Goal: Transaction & Acquisition: Download file/media

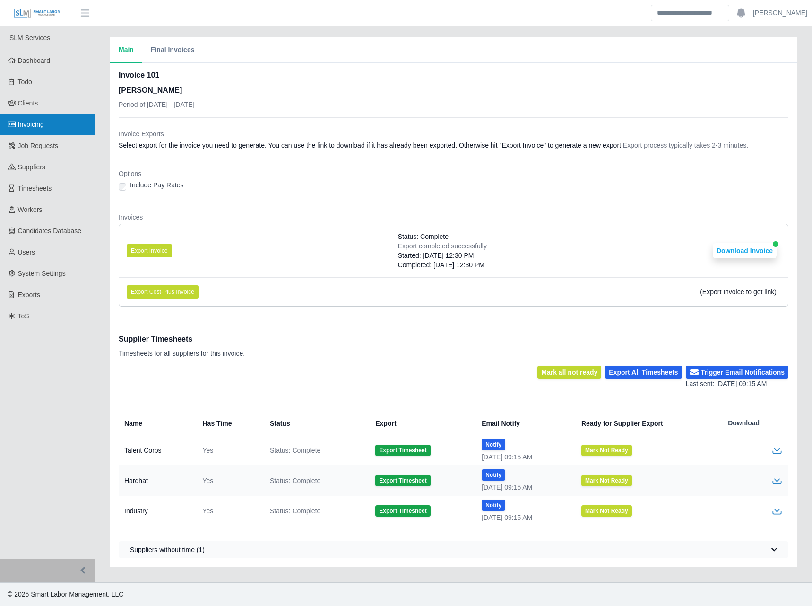
click at [19, 118] on link "Invoicing" at bounding box center [47, 124] width 95 height 21
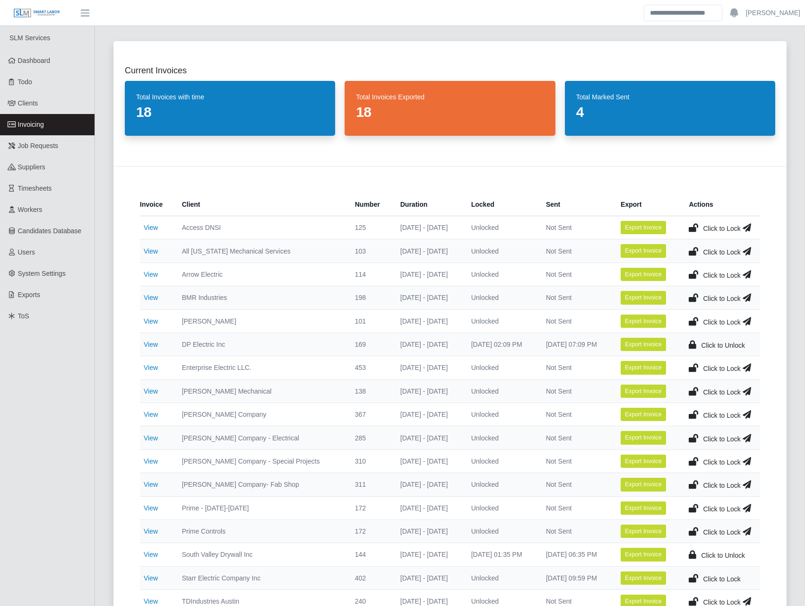
click at [695, 320] on icon at bounding box center [693, 320] width 9 height 13
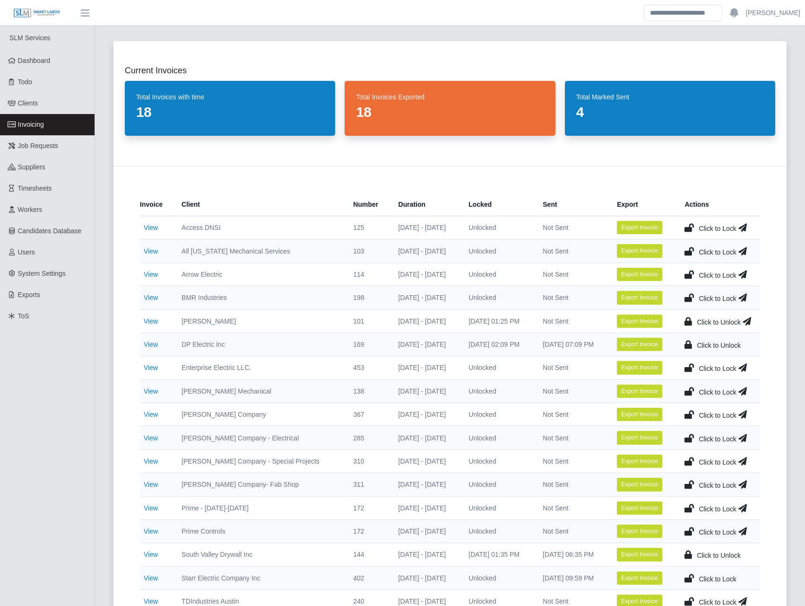
click at [747, 320] on icon at bounding box center [747, 320] width 9 height 13
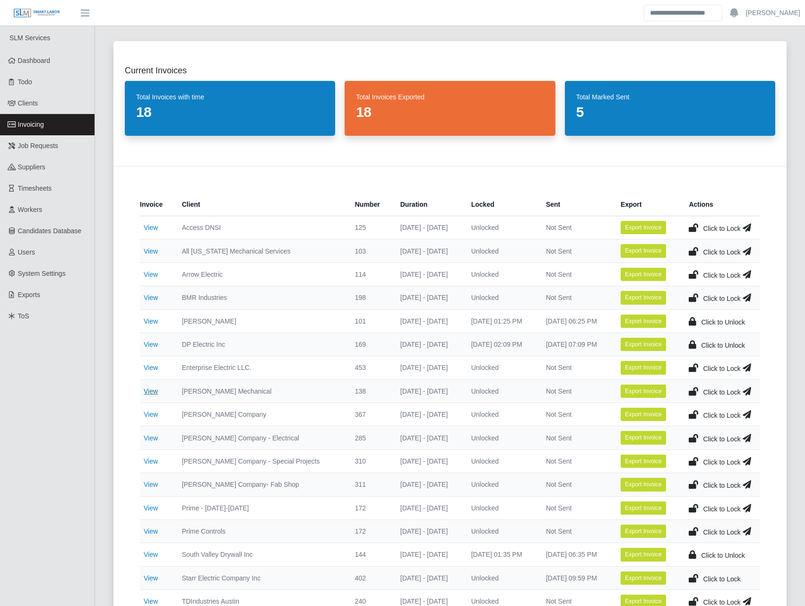
click at [154, 391] on link "View" at bounding box center [151, 391] width 14 height 8
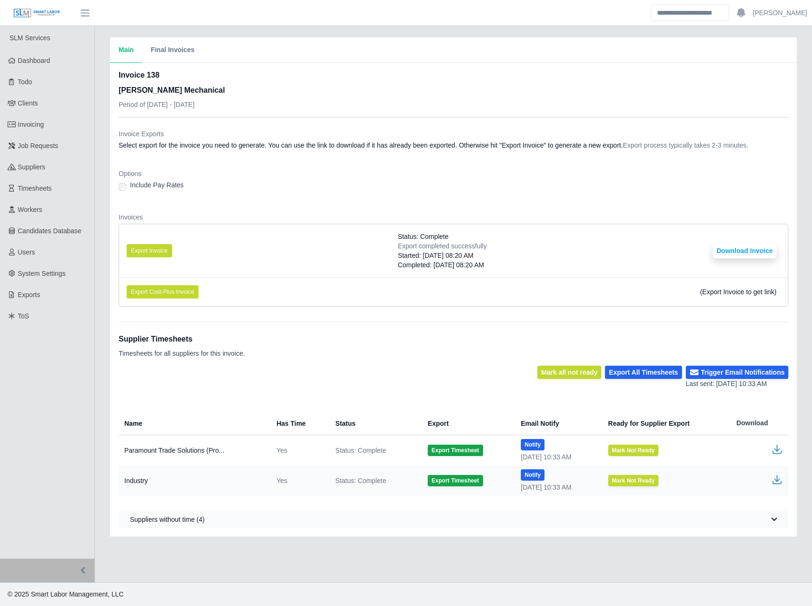
click at [165, 243] on li "Export Invoice Status: Complete Export completed successfully Started: 08/13/20…" at bounding box center [453, 250] width 669 height 53
click at [165, 249] on button "Export Invoice" at bounding box center [149, 250] width 45 height 13
click at [468, 208] on dl "Invoice Exports Select export for the invoice you need to generate. You can use…" at bounding box center [454, 221] width 670 height 185
click at [518, 118] on div "Invoice Exports Select export for the invoice you need to generate. You can use…" at bounding box center [454, 216] width 670 height 196
click at [508, 219] on dt "Invoices" at bounding box center [454, 216] width 670 height 9
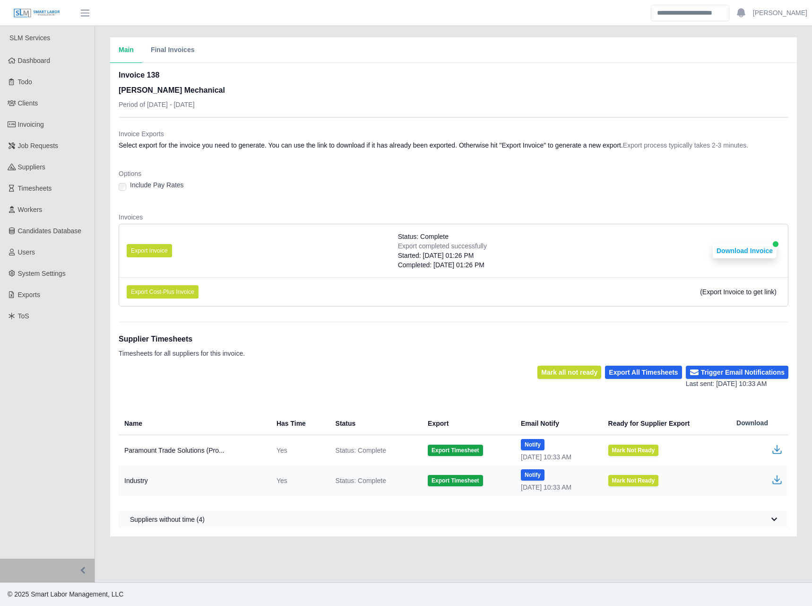
click at [759, 242] on li "Export Invoice Status: Complete Export completed successfully Started: 08/13/20…" at bounding box center [453, 250] width 669 height 53
click at [757, 249] on button "Download Invoice" at bounding box center [745, 250] width 64 height 15
click at [41, 121] on span "Invoicing" at bounding box center [31, 125] width 26 height 8
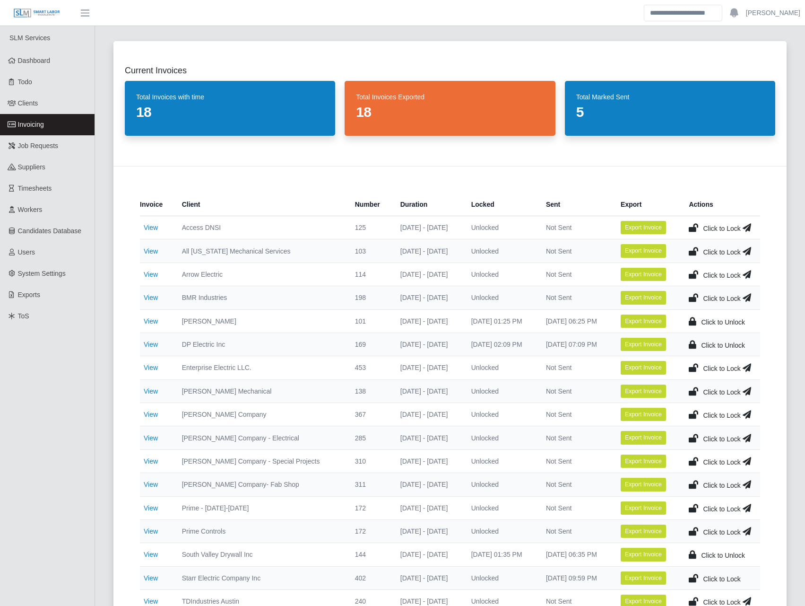
click at [691, 391] on icon at bounding box center [693, 390] width 9 height 13
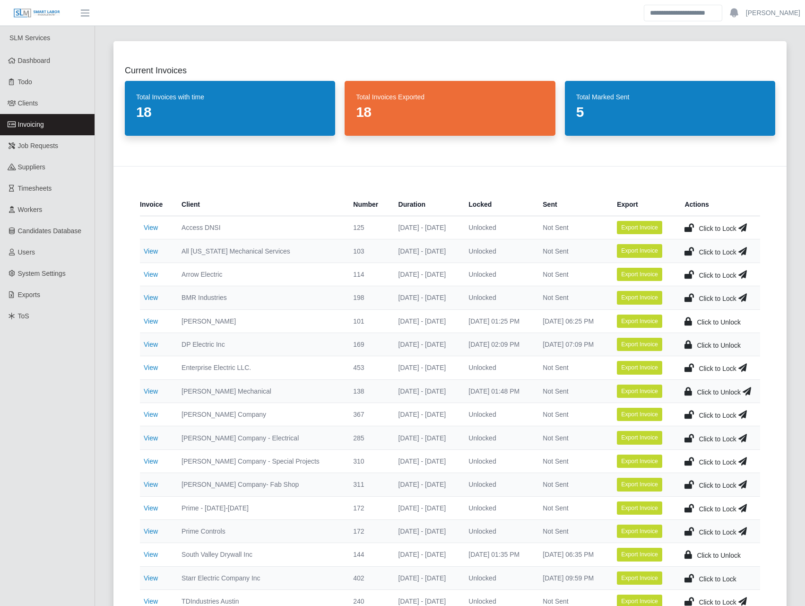
click at [750, 392] on icon at bounding box center [747, 390] width 9 height 13
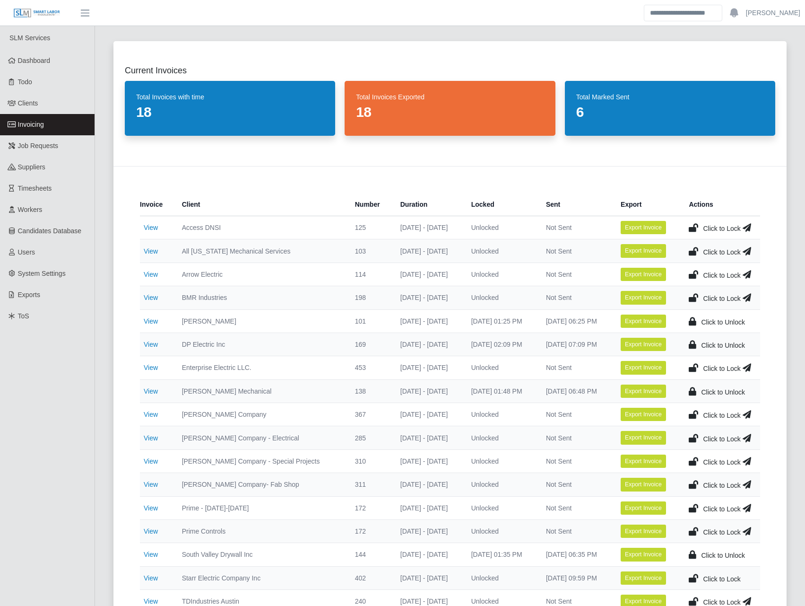
scroll to position [505, 0]
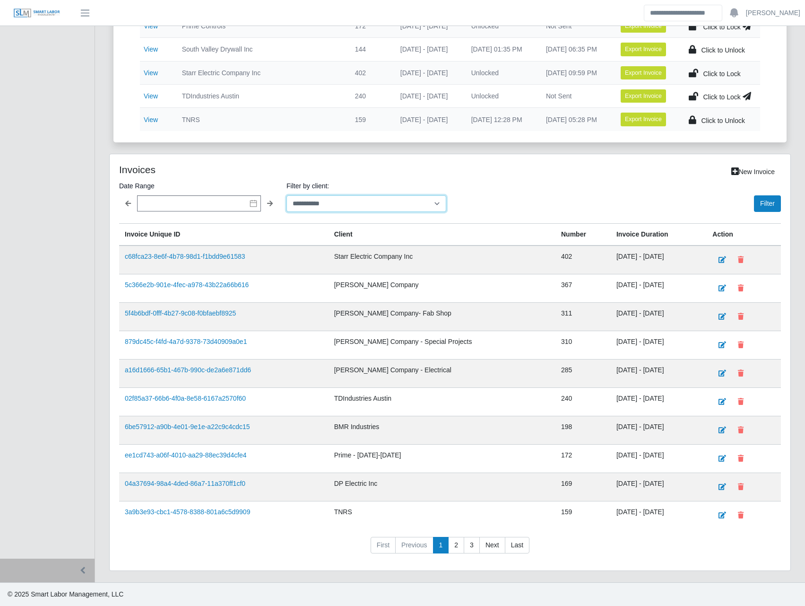
click at [334, 207] on select "**********" at bounding box center [366, 203] width 160 height 17
select select "**********"
click at [286, 195] on select "**********" at bounding box center [366, 203] width 160 height 17
click at [765, 204] on button "Filter" at bounding box center [767, 203] width 27 height 17
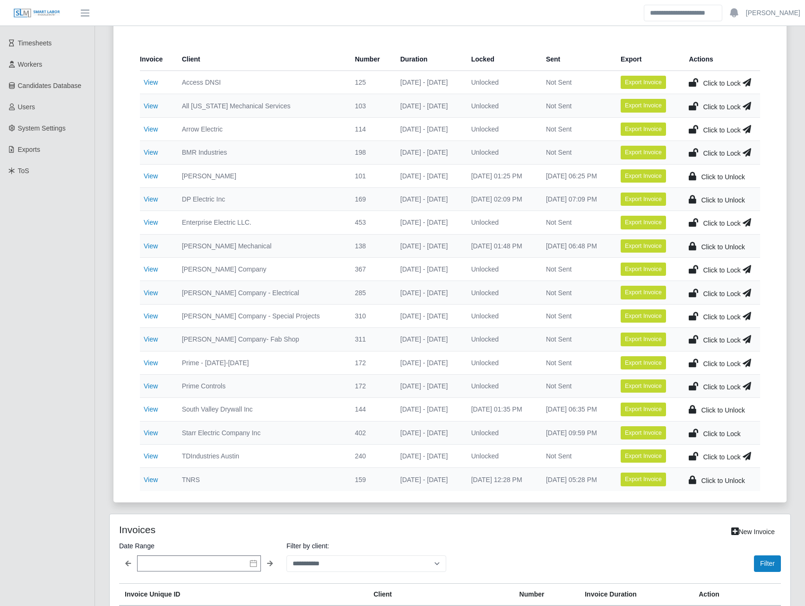
scroll to position [0, 0]
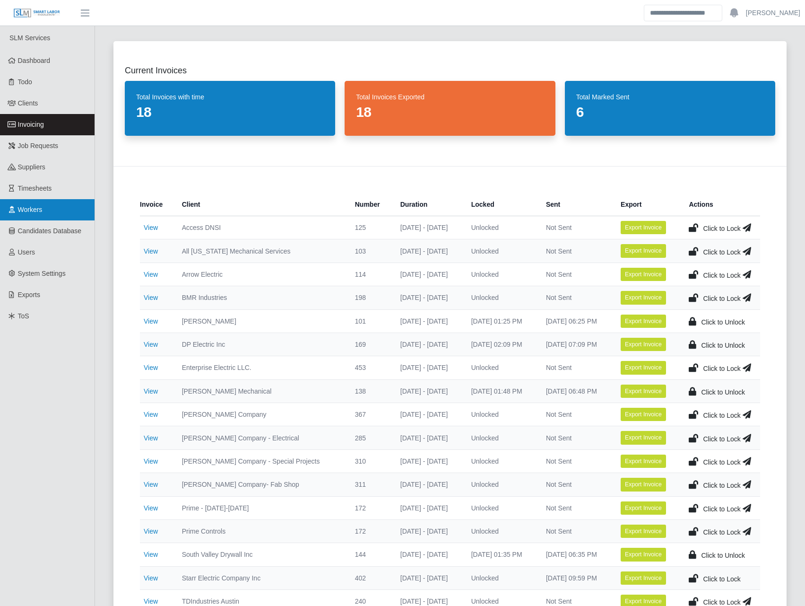
click at [41, 213] on span "Workers" at bounding box center [30, 210] width 25 height 8
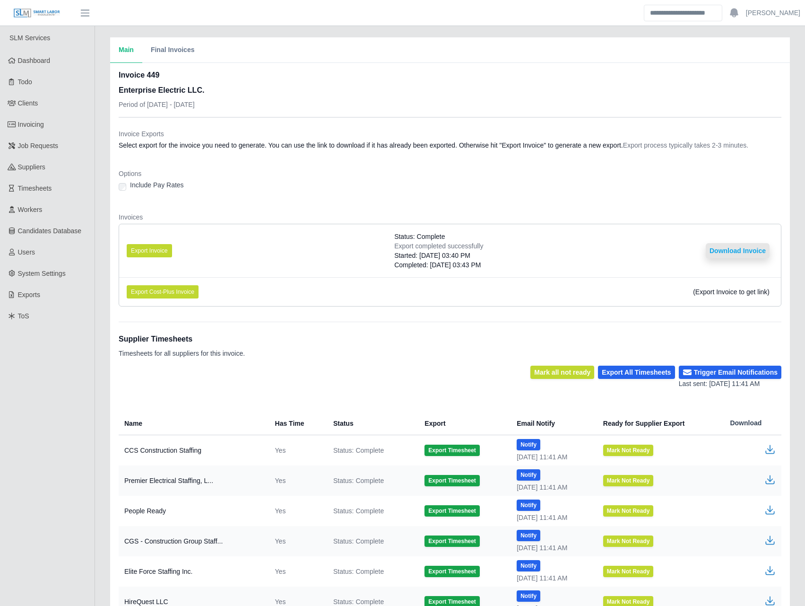
click at [728, 253] on button "Download Invoice" at bounding box center [738, 250] width 64 height 15
click at [735, 236] on li "Export Invoice Status: Complete Export completed successfully Started: 08/07/20…" at bounding box center [450, 250] width 662 height 53
click at [735, 247] on button "Download Invoice" at bounding box center [738, 250] width 64 height 15
click at [208, 182] on div "Include Pay Rates" at bounding box center [450, 186] width 663 height 13
click at [153, 249] on button "Export Invoice" at bounding box center [149, 250] width 45 height 13
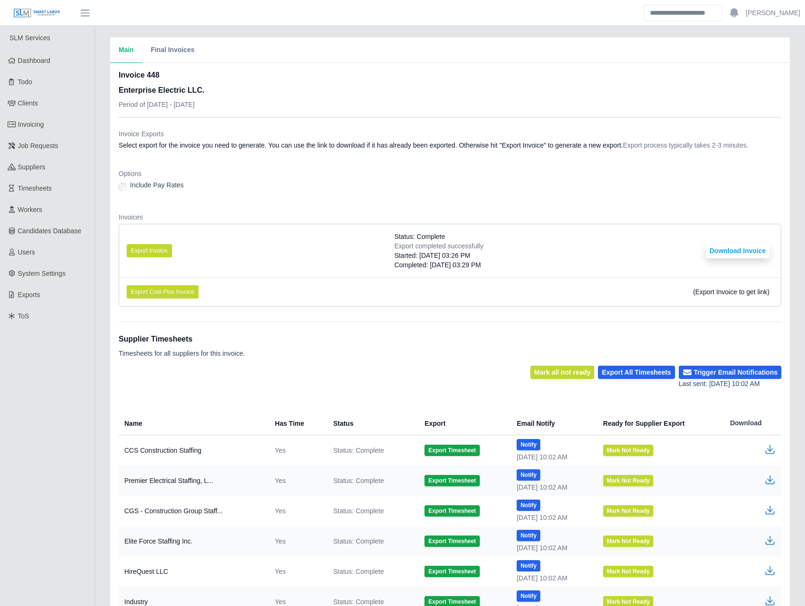
drag, startPoint x: 460, startPoint y: 179, endPoint x: 460, endPoint y: 186, distance: 7.6
click at [460, 186] on div "Options Include Pay Rates" at bounding box center [450, 183] width 663 height 28
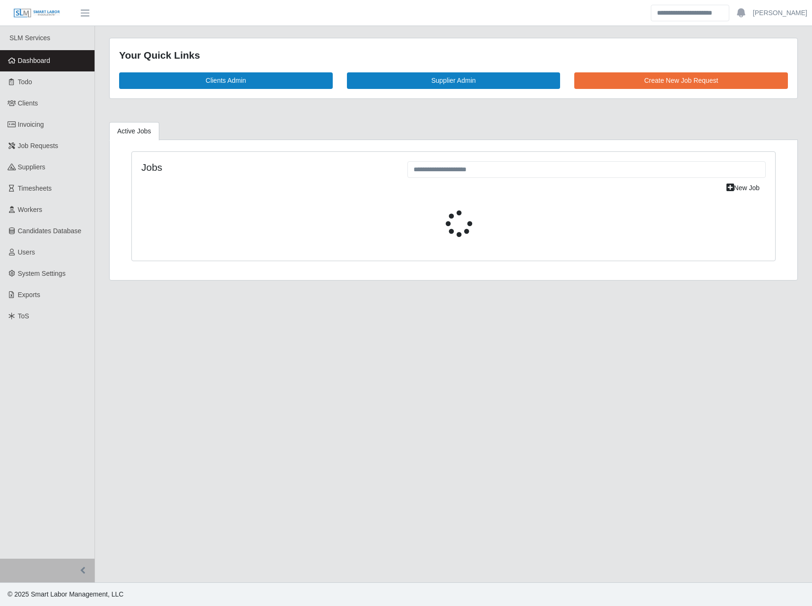
select select "****"
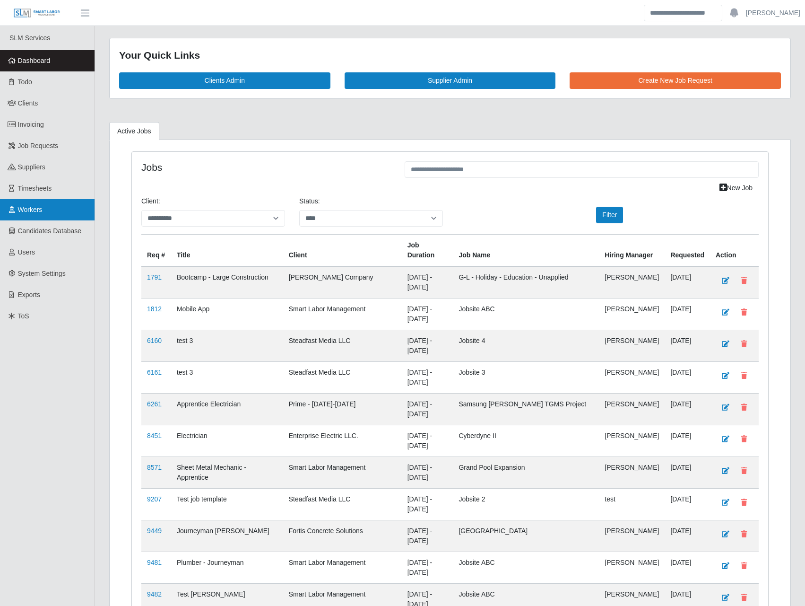
click at [44, 207] on link "Workers" at bounding box center [47, 209] width 95 height 21
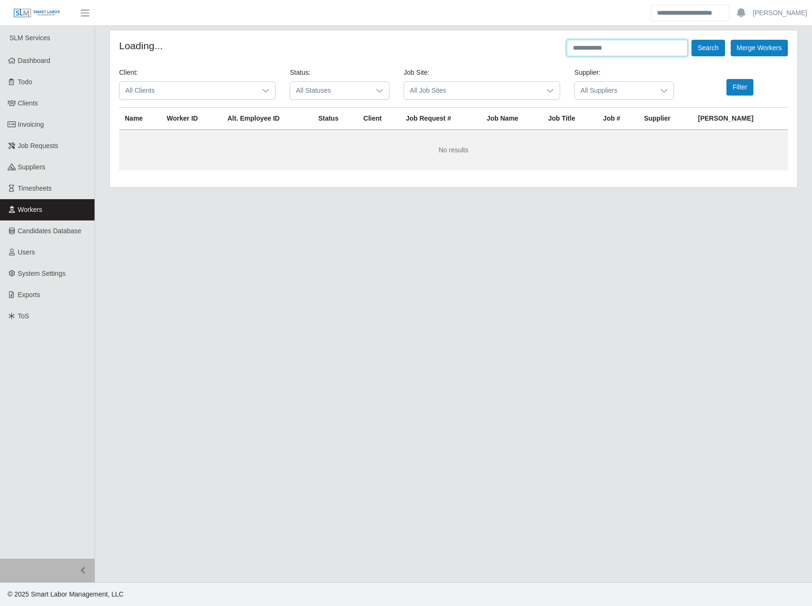
click at [608, 54] on input "text" at bounding box center [627, 48] width 121 height 17
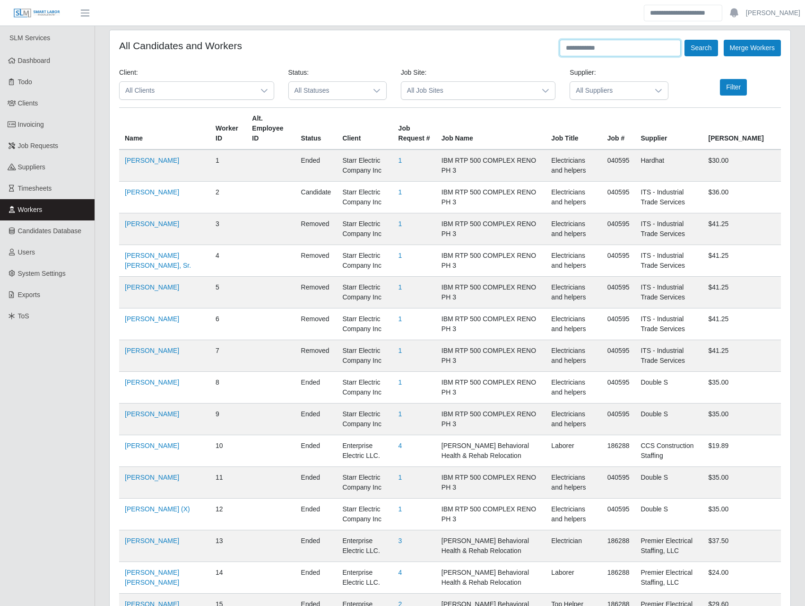
paste input "**********"
click at [717, 48] on div "**********" at bounding box center [670, 48] width 221 height 17
click at [716, 48] on button "Search" at bounding box center [701, 48] width 33 height 17
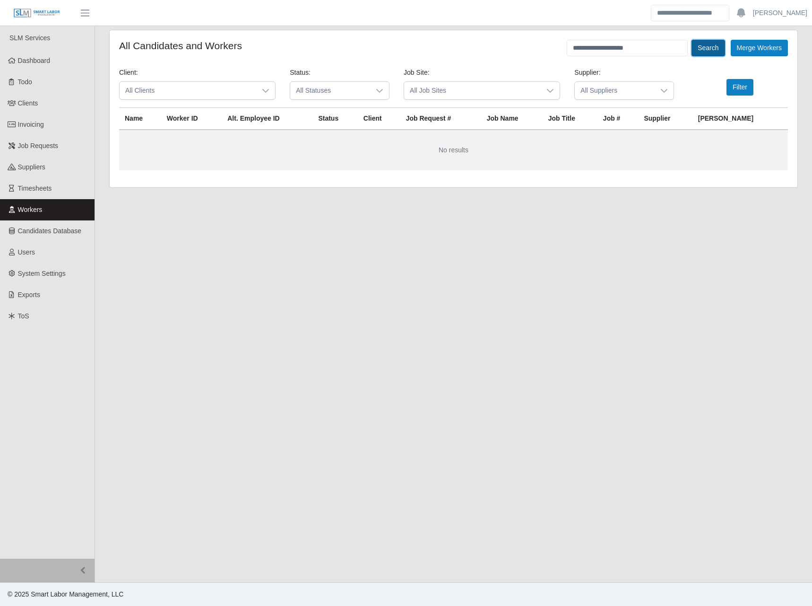
click at [703, 47] on button "Search" at bounding box center [708, 48] width 33 height 17
click at [648, 46] on input "**********" at bounding box center [627, 48] width 121 height 17
click at [703, 48] on button "Search" at bounding box center [708, 48] width 33 height 17
drag, startPoint x: 616, startPoint y: 47, endPoint x: 664, endPoint y: 50, distance: 47.8
click at [664, 50] on input "**********" at bounding box center [627, 48] width 121 height 17
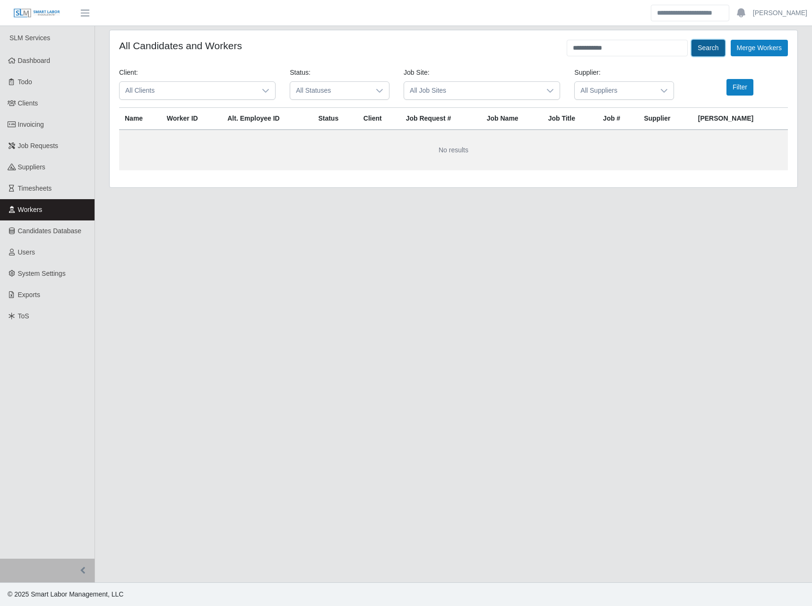
click at [711, 45] on button "Search" at bounding box center [708, 48] width 33 height 17
drag, startPoint x: 592, startPoint y: 50, endPoint x: 673, endPoint y: 52, distance: 80.9
click at [673, 52] on input "**********" at bounding box center [627, 48] width 121 height 17
type input "*****"
click at [710, 45] on button "Search" at bounding box center [708, 48] width 33 height 17
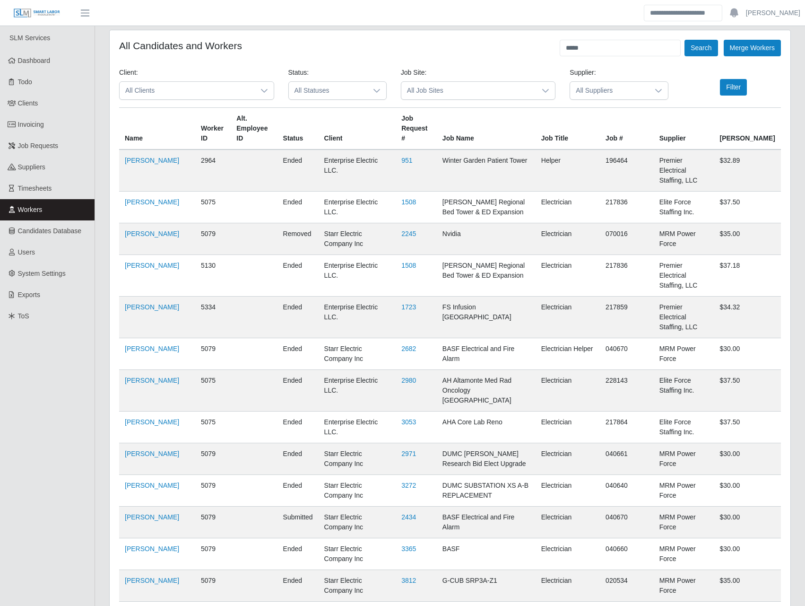
click at [581, 87] on span "All Suppliers" at bounding box center [609, 90] width 78 height 17
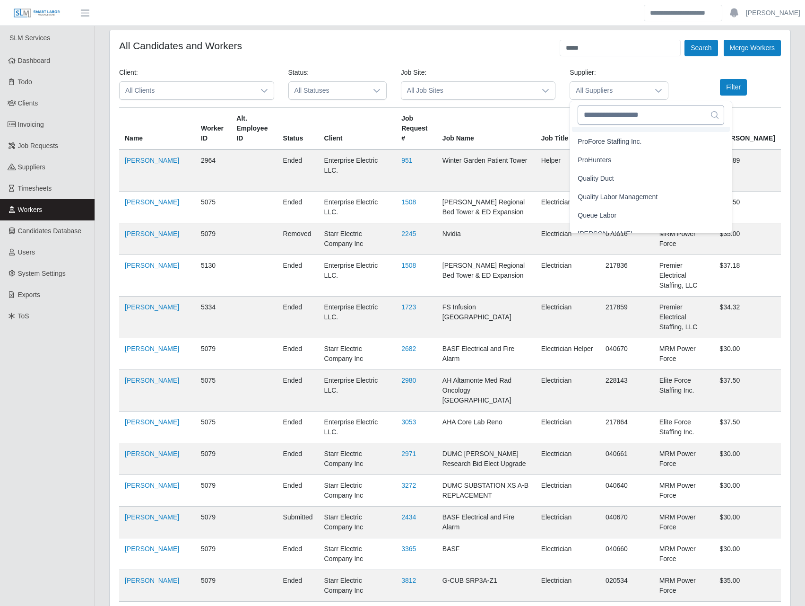
scroll to position [1422, 0]
click at [622, 114] on input "text" at bounding box center [651, 115] width 147 height 20
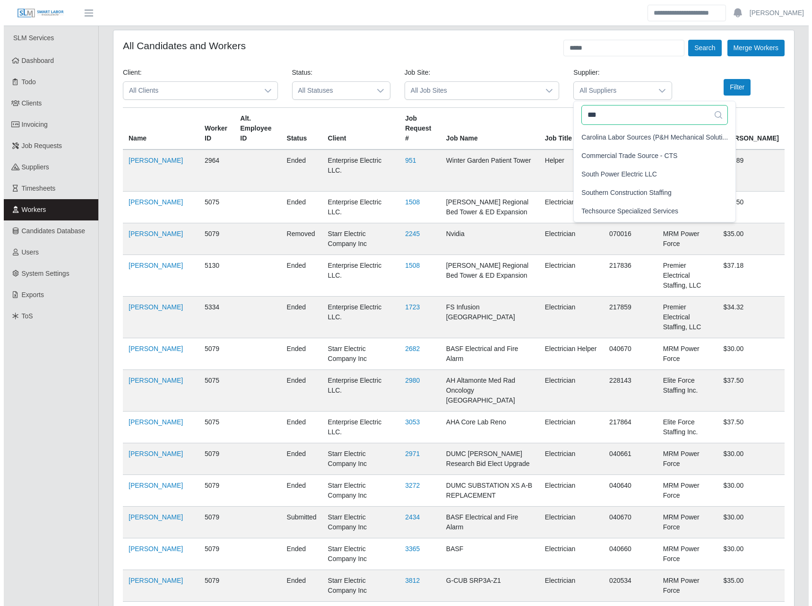
scroll to position [0, 0]
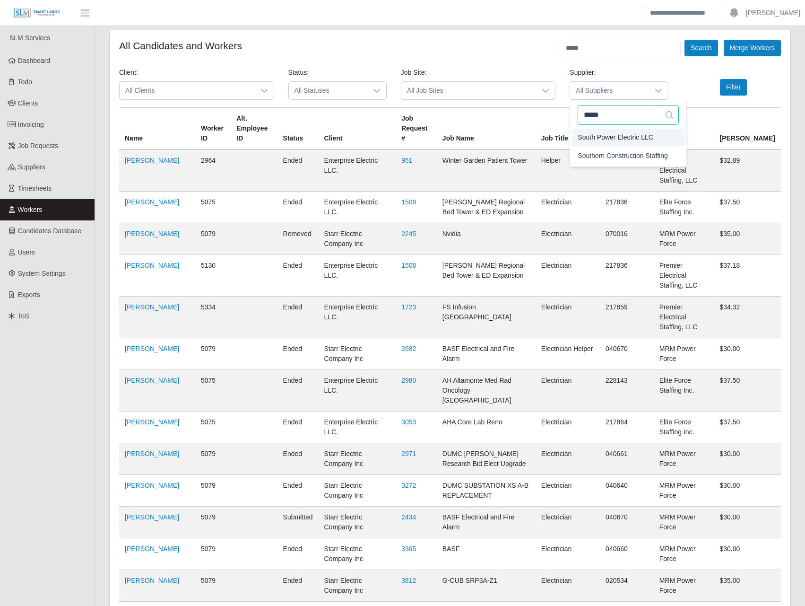
type input "*****"
click at [630, 136] on span "South Power Electric LLC" at bounding box center [616, 137] width 76 height 10
click at [740, 88] on button "Filter" at bounding box center [733, 87] width 27 height 17
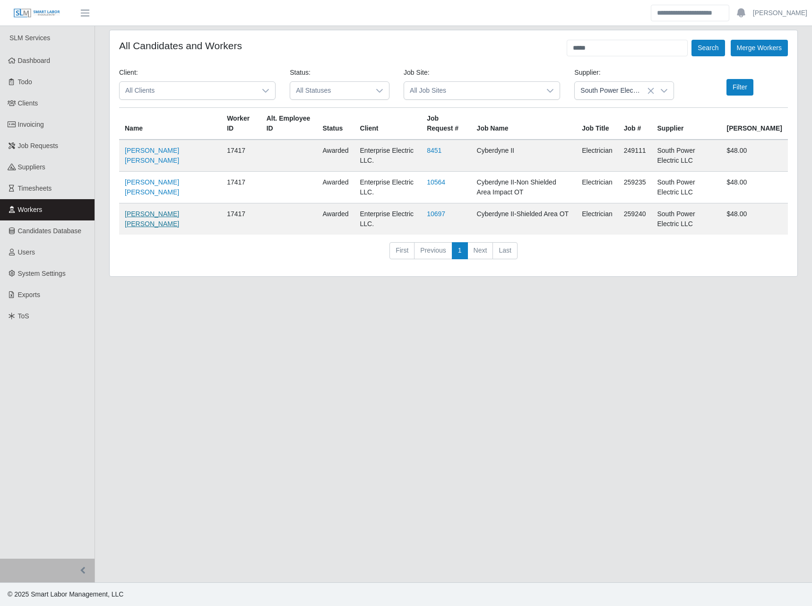
click at [145, 214] on link "Johan A. Aquino Morales" at bounding box center [152, 218] width 54 height 17
click at [47, 106] on link "Clients" at bounding box center [47, 103] width 95 height 21
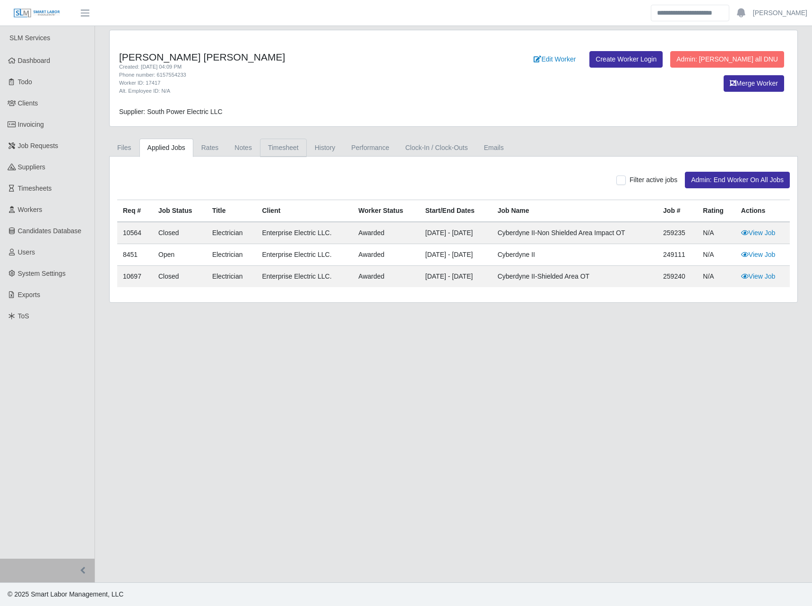
click at [291, 142] on link "Timesheet" at bounding box center [283, 148] width 47 height 18
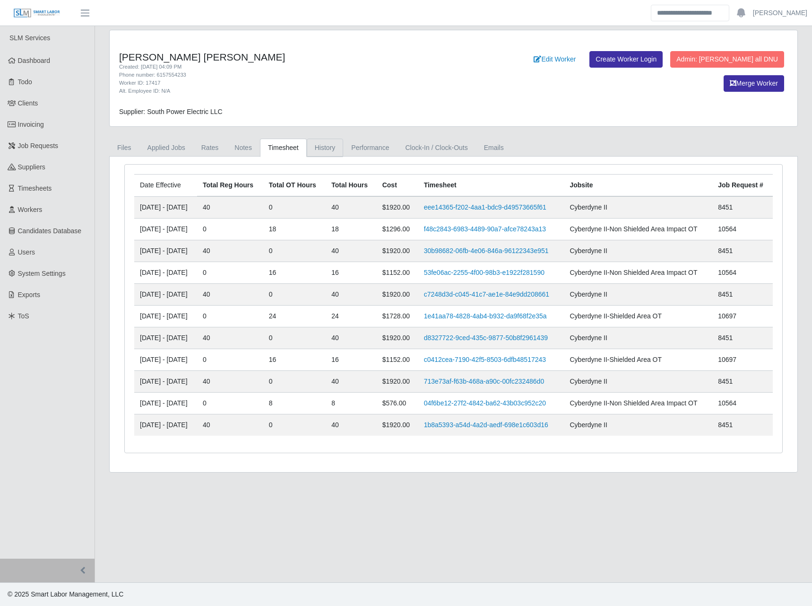
click at [323, 143] on link "History" at bounding box center [325, 148] width 37 height 18
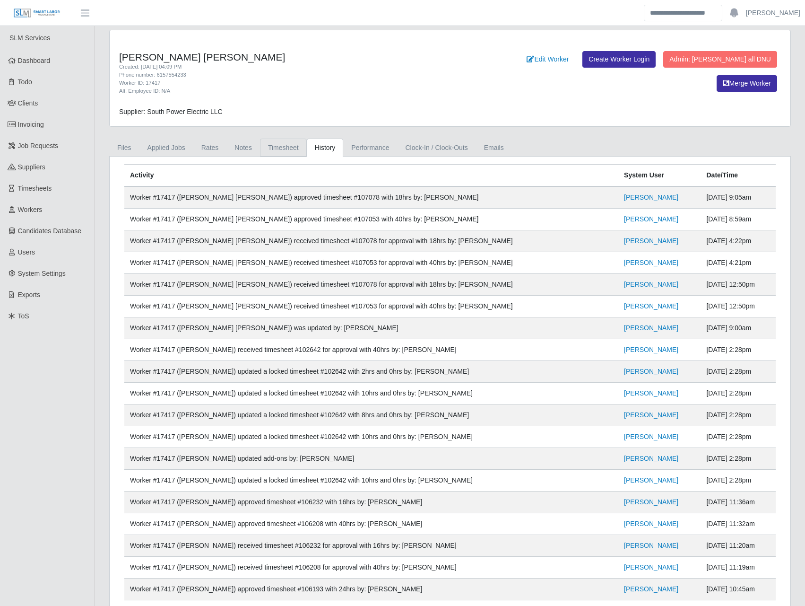
click at [290, 150] on link "Timesheet" at bounding box center [283, 148] width 47 height 18
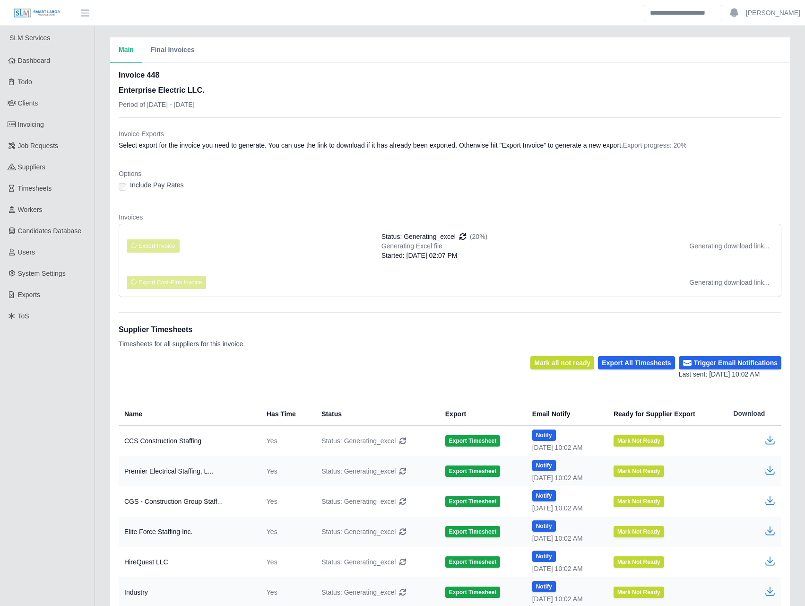
drag, startPoint x: 455, startPoint y: 195, endPoint x: 469, endPoint y: 200, distance: 14.7
click at [464, 200] on dl "Invoice Exports Select export for the invoice you need to generate. You can use…" at bounding box center [450, 216] width 663 height 175
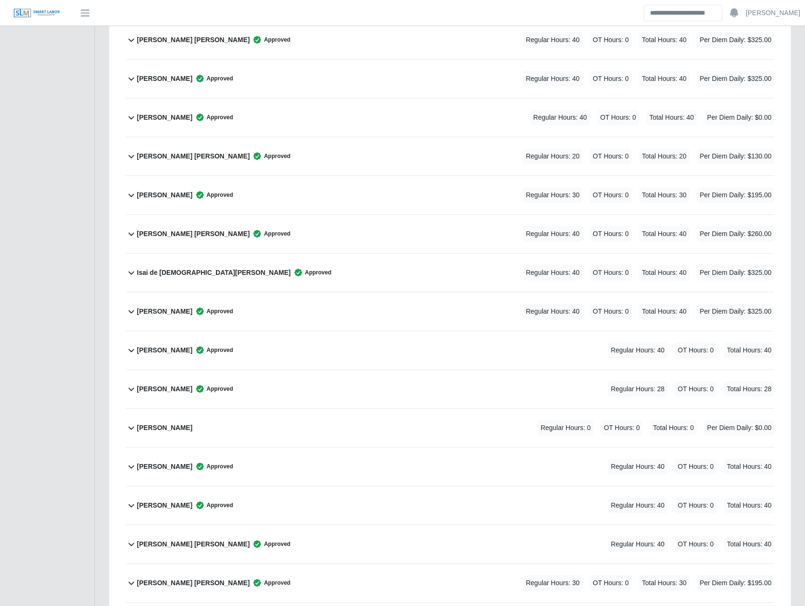
scroll to position [1765, 0]
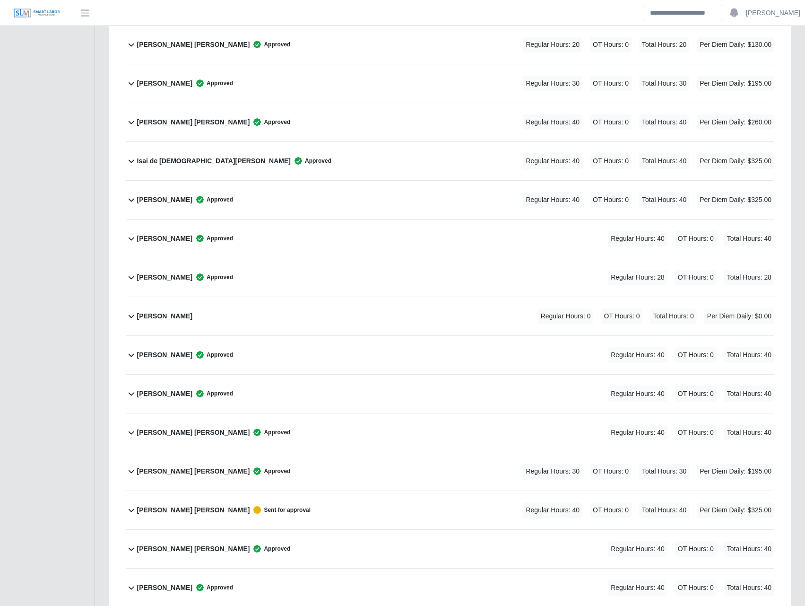
click at [158, 508] on b "Johan A. Aquino Morales" at bounding box center [193, 510] width 113 height 10
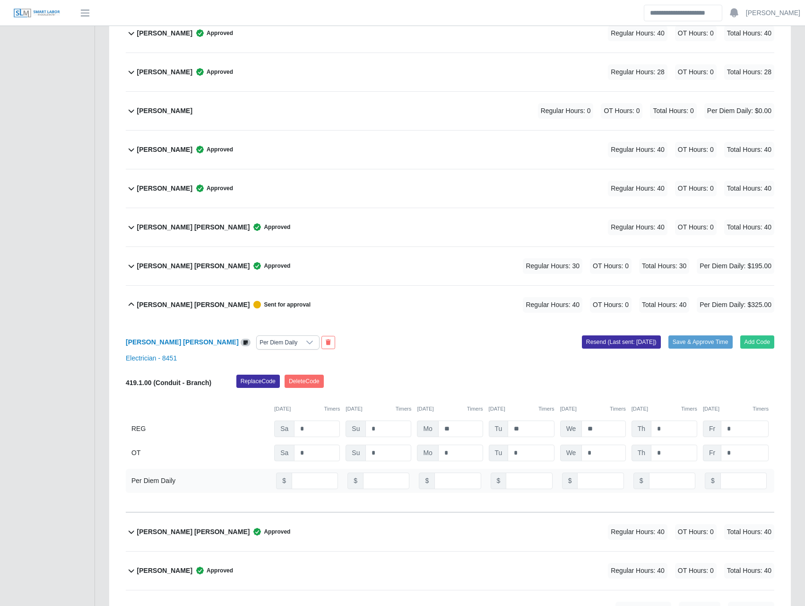
scroll to position [1986, 0]
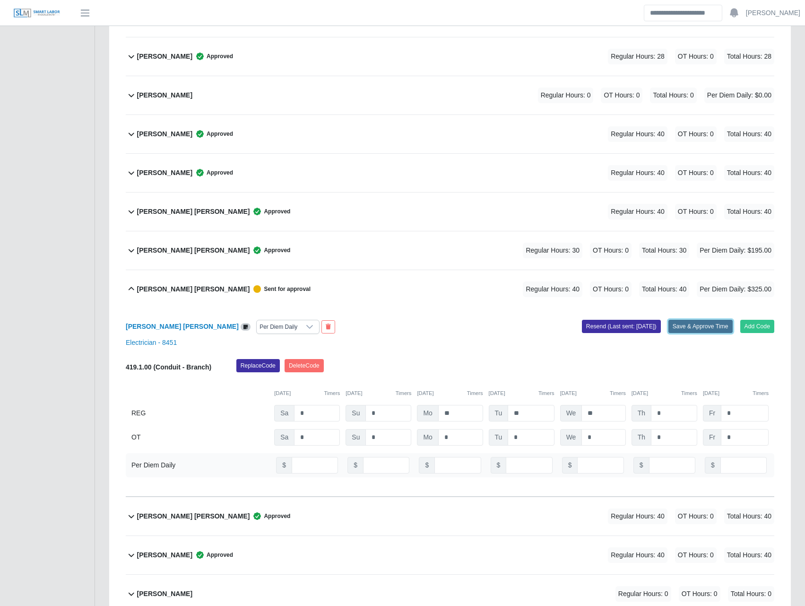
click at [702, 327] on button "Save & Approve Time" at bounding box center [700, 326] width 64 height 13
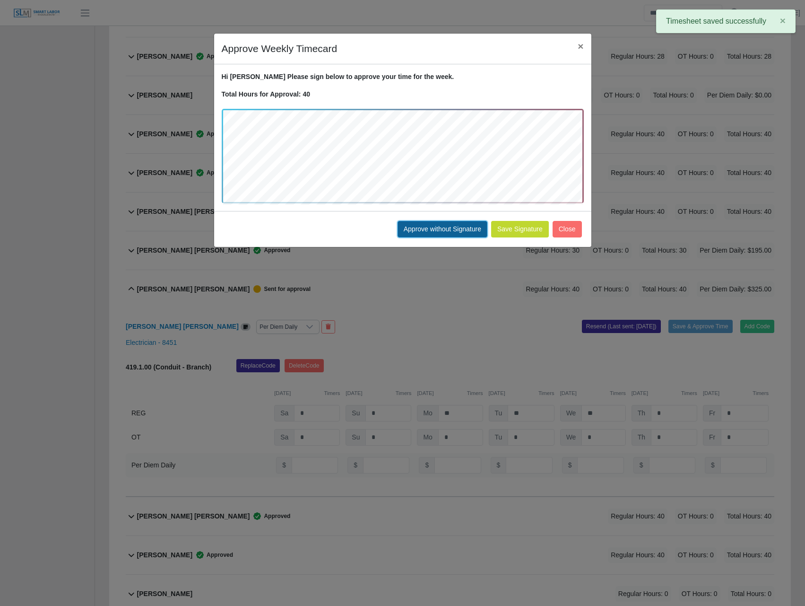
click at [429, 229] on button "Approve without Signature" at bounding box center [443, 229] width 90 height 17
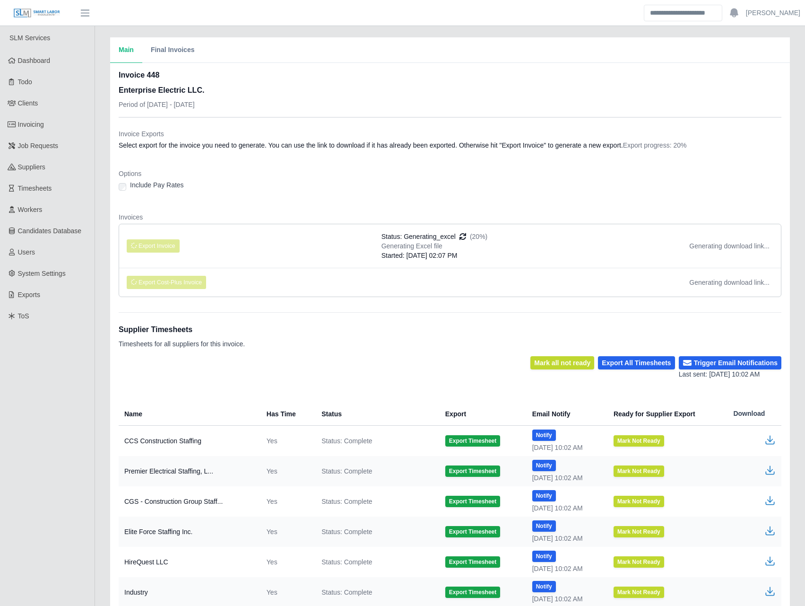
click at [274, 99] on div "Invoice 448 Enterprise Electric LLC. Period of 06/28/2025 - 07/04/2025" at bounding box center [450, 92] width 663 height 47
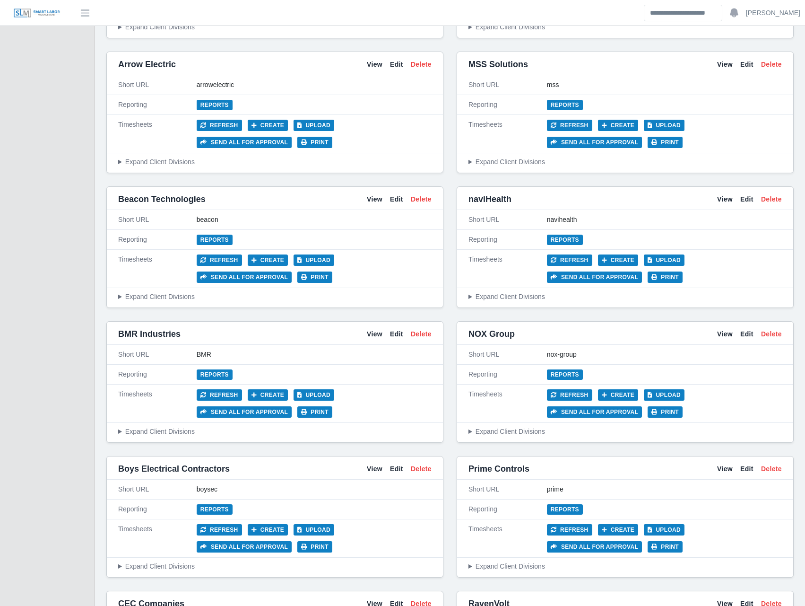
scroll to position [441, 0]
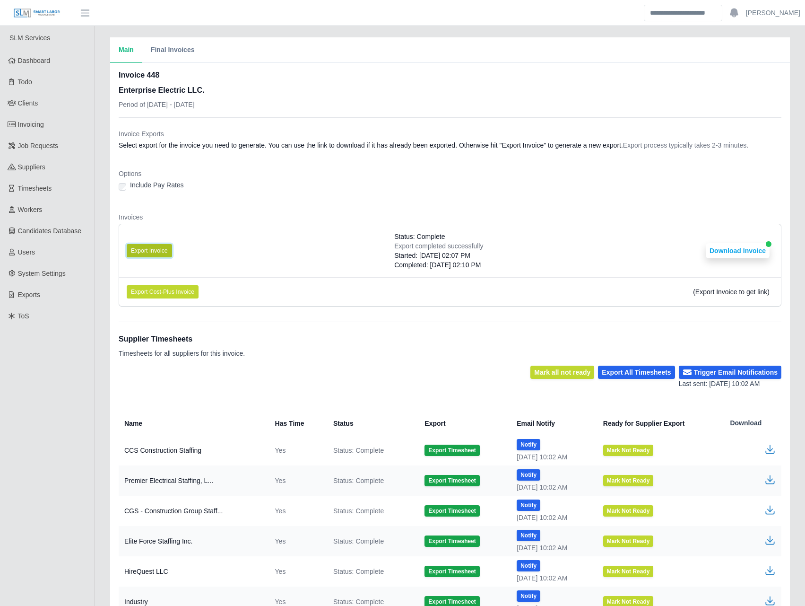
click at [154, 252] on button "Export Invoice" at bounding box center [149, 250] width 45 height 13
drag, startPoint x: 429, startPoint y: 134, endPoint x: 429, endPoint y: 143, distance: 9.0
click at [429, 143] on div "Invoice Exports Select export for the invoice you need to generate. You can use…" at bounding box center [450, 141] width 663 height 25
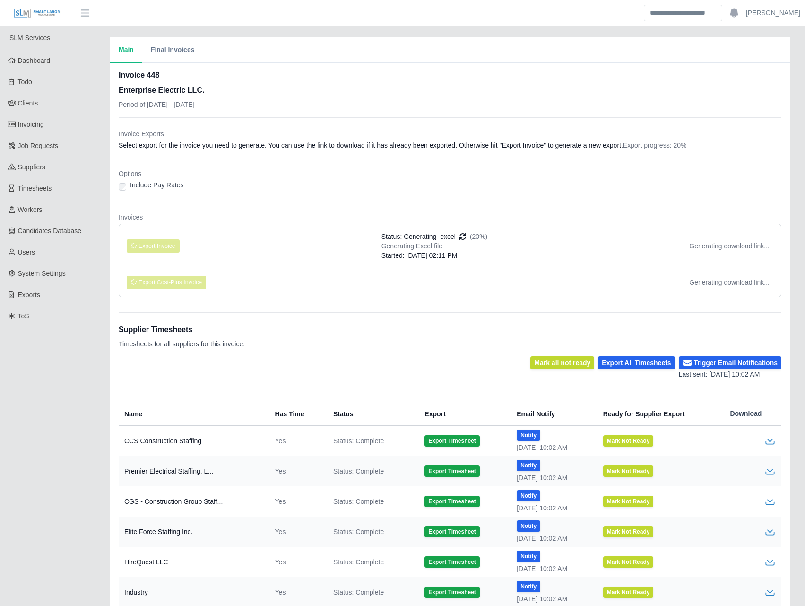
click at [373, 172] on dt "Options" at bounding box center [450, 173] width 663 height 9
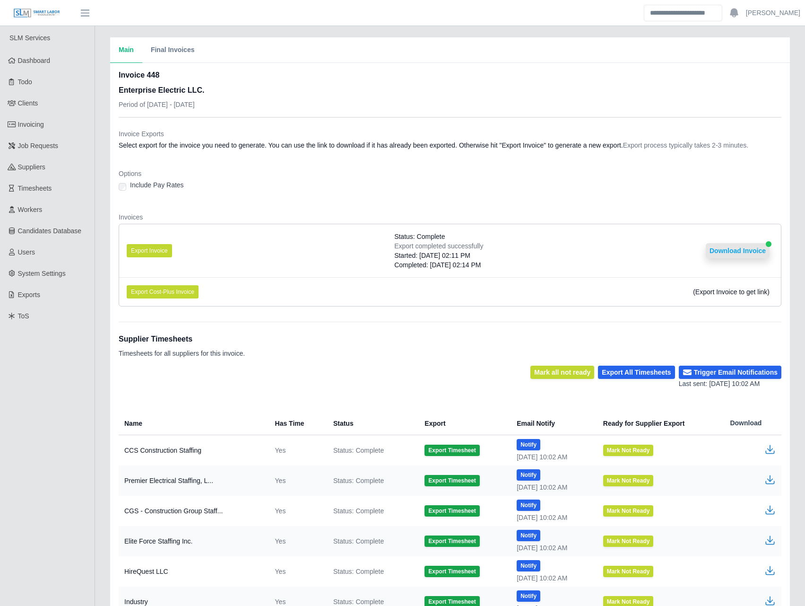
click at [738, 250] on button "Download Invoice" at bounding box center [738, 250] width 64 height 15
click at [165, 248] on button "Export Invoice" at bounding box center [149, 250] width 45 height 13
click at [440, 234] on span "Status: Complete" at bounding box center [419, 236] width 51 height 9
click at [732, 250] on button "Download Invoice" at bounding box center [738, 250] width 64 height 15
click at [716, 250] on button "Download Invoice" at bounding box center [738, 250] width 64 height 15
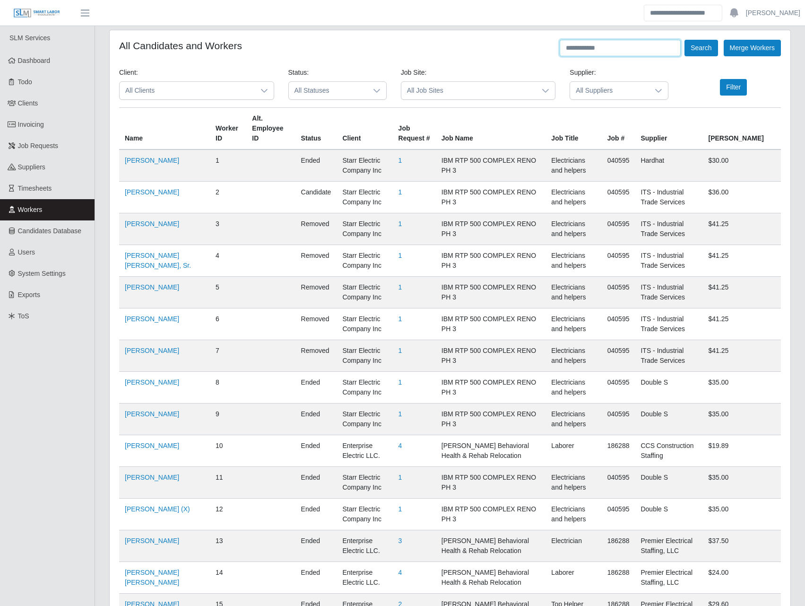
click at [580, 47] on input "text" at bounding box center [620, 48] width 121 height 17
paste input "**********"
type input "**********"
click at [697, 47] on button "Search" at bounding box center [701, 48] width 33 height 17
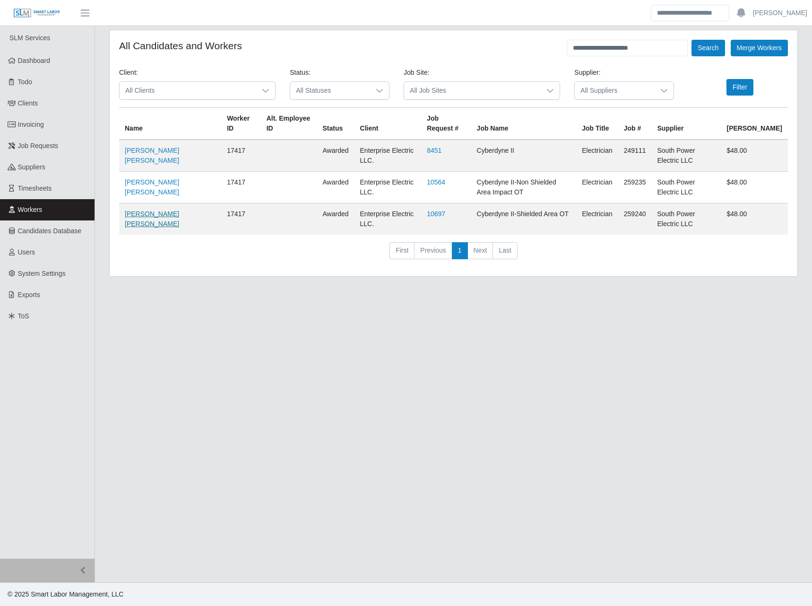
click at [146, 215] on link "[PERSON_NAME] [PERSON_NAME]" at bounding box center [152, 218] width 54 height 17
click at [52, 131] on link "Invoicing" at bounding box center [47, 124] width 95 height 21
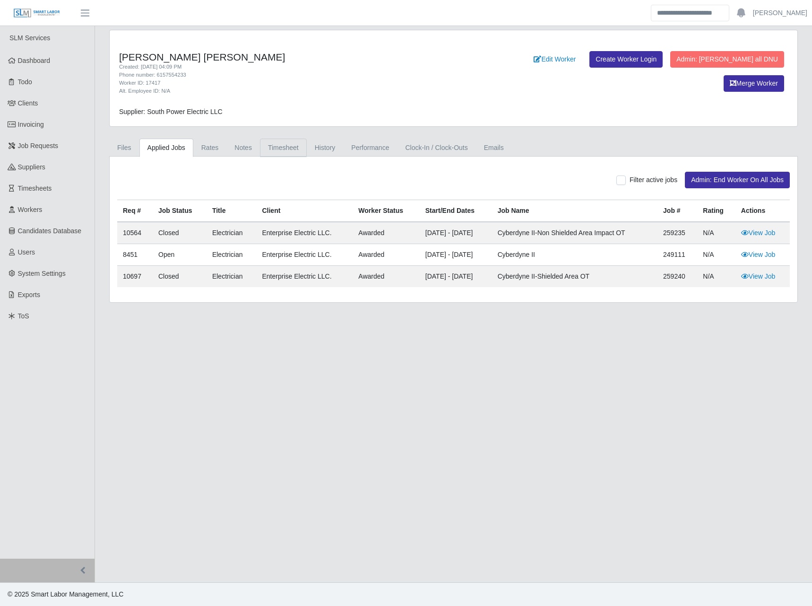
click at [291, 149] on link "Timesheet" at bounding box center [283, 148] width 47 height 18
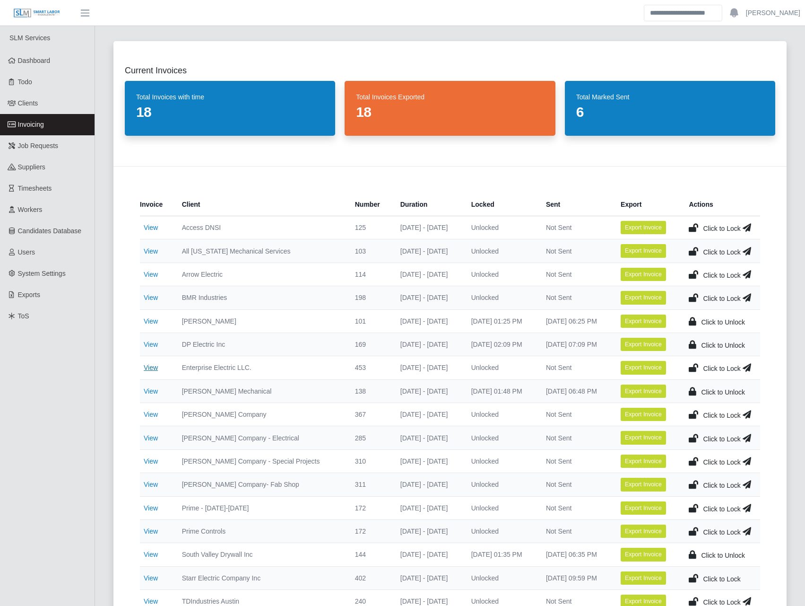
click at [153, 366] on link "View" at bounding box center [151, 368] width 14 height 8
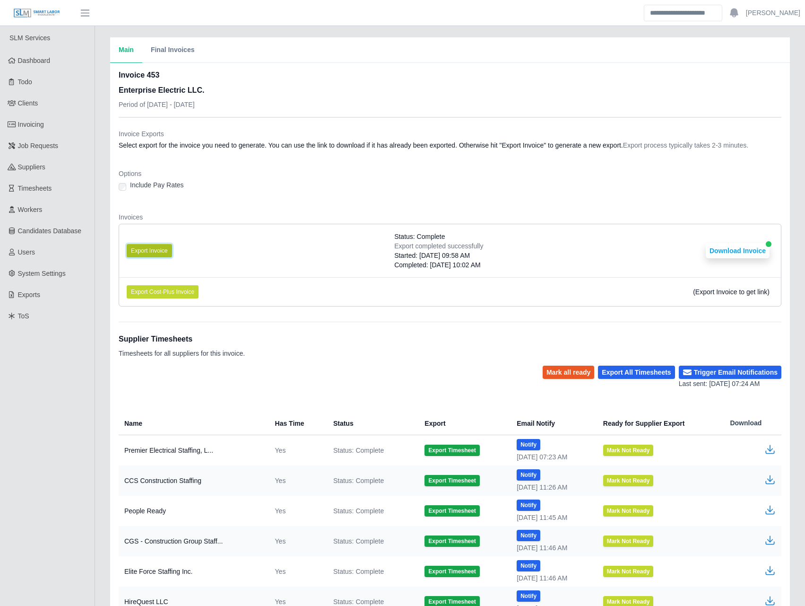
click at [151, 252] on button "Export Invoice" at bounding box center [149, 250] width 45 height 13
click at [429, 162] on dl "Invoice Exports Select export for the invoice you need to generate. You can use…" at bounding box center [450, 221] width 663 height 185
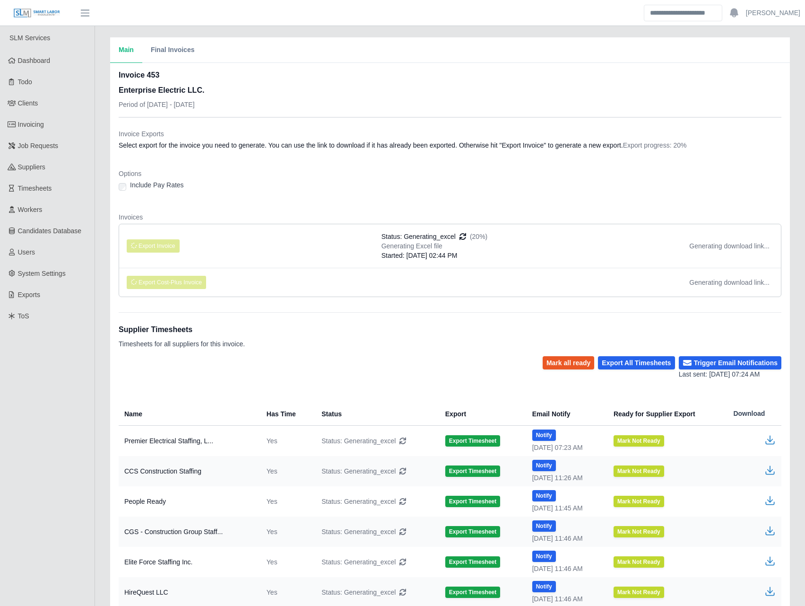
click at [384, 142] on dd "Select export for the invoice you need to generate. You can use the link to dow…" at bounding box center [450, 144] width 663 height 9
drag, startPoint x: 399, startPoint y: 190, endPoint x: 395, endPoint y: 196, distance: 6.6
click at [397, 196] on div "Options Include Pay Rates" at bounding box center [450, 183] width 663 height 28
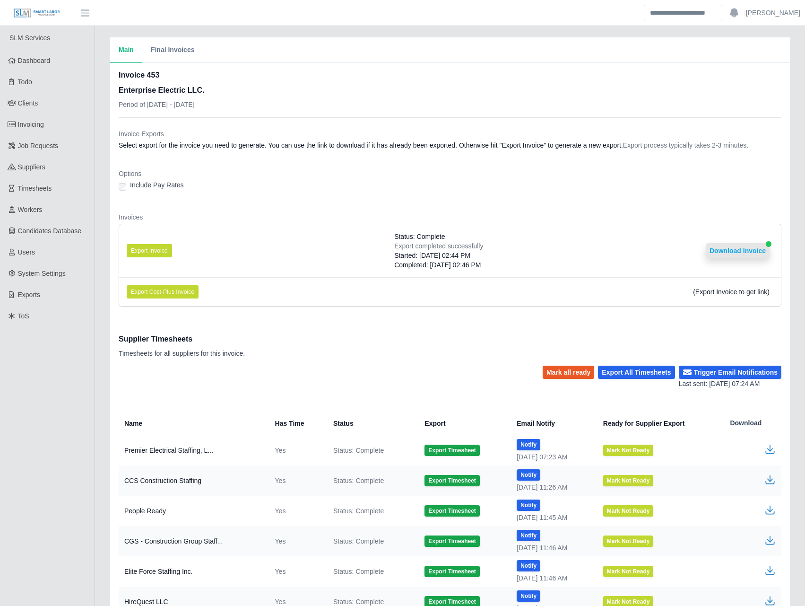
click at [720, 247] on button "Download Invoice" at bounding box center [738, 250] width 64 height 15
click at [26, 109] on link "Clients" at bounding box center [47, 103] width 95 height 21
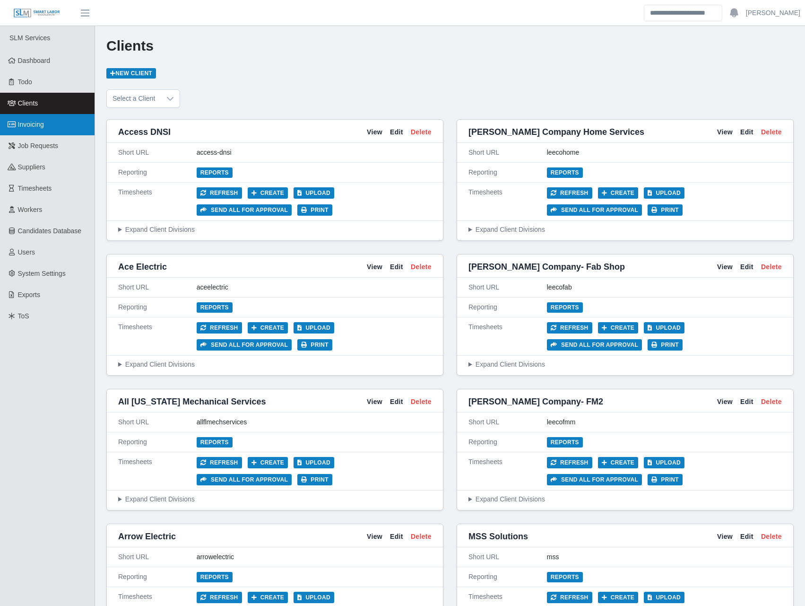
click at [26, 124] on span "Invoicing" at bounding box center [31, 125] width 26 height 8
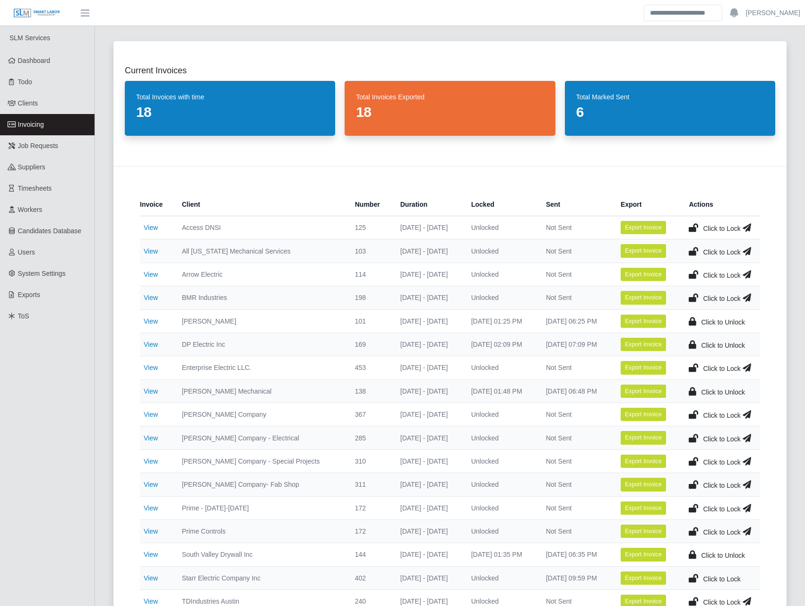
click at [692, 367] on icon at bounding box center [693, 367] width 9 height 13
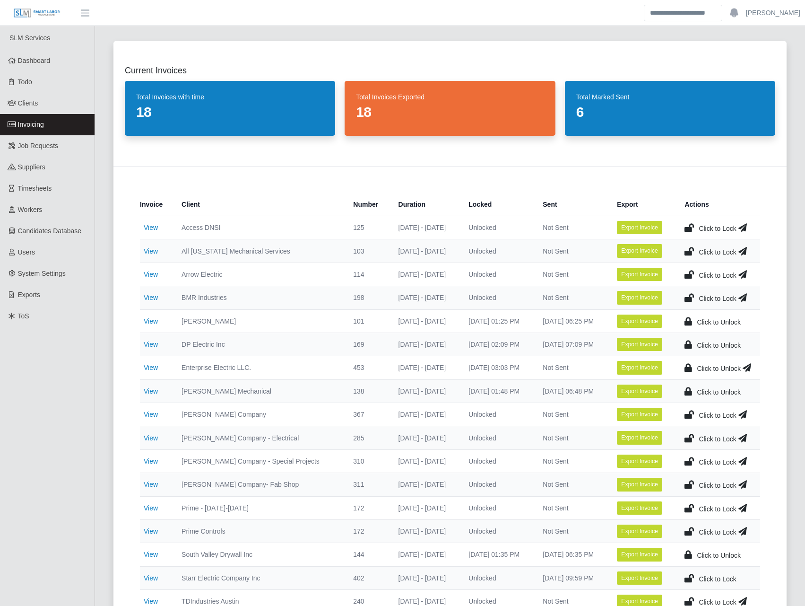
click at [748, 370] on icon at bounding box center [747, 367] width 9 height 13
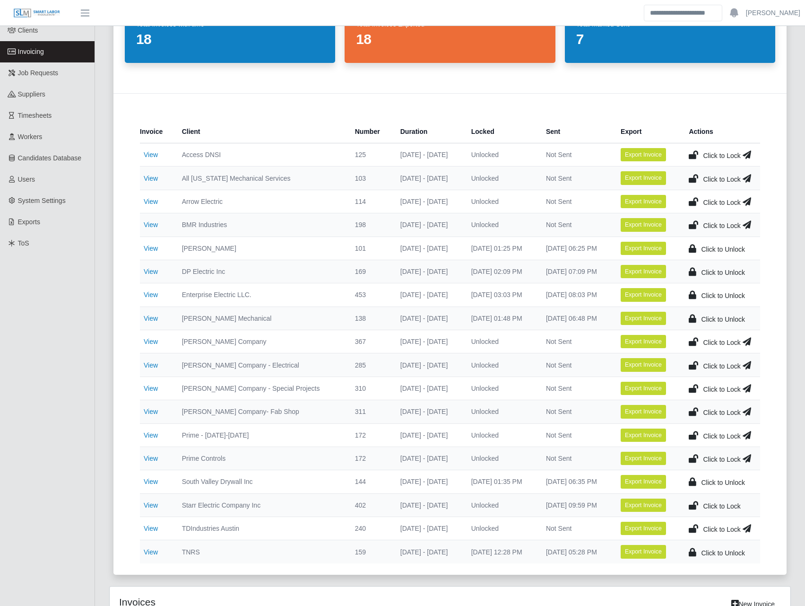
scroll to position [110, 0]
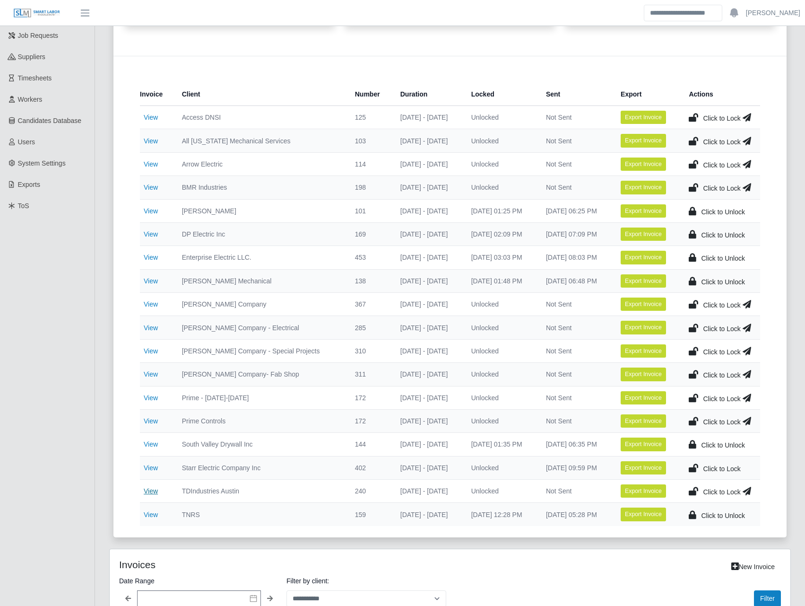
click at [149, 488] on link "View" at bounding box center [151, 491] width 14 height 8
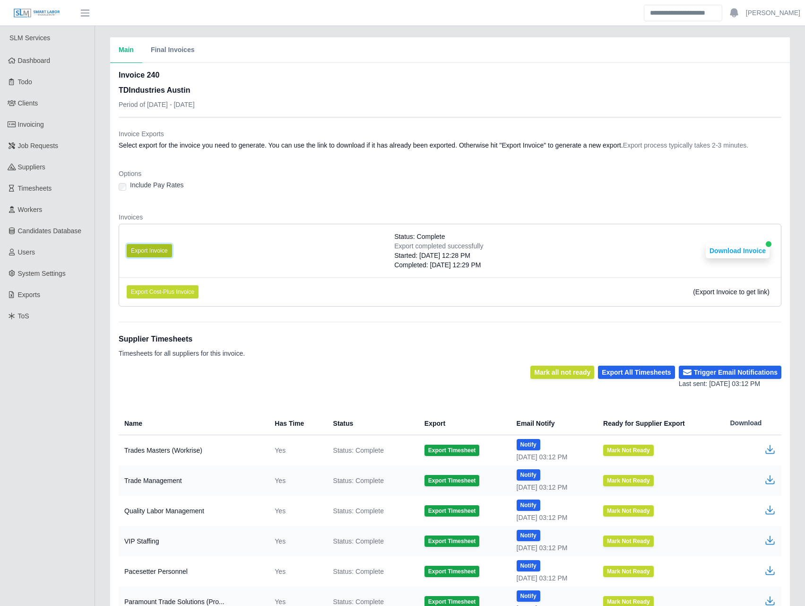
click at [152, 249] on button "Export Invoice" at bounding box center [149, 250] width 45 height 13
click at [395, 129] on div "Invoice Exports Select export for the invoice you need to generate. You can use…" at bounding box center [450, 216] width 663 height 196
click at [733, 252] on button "Download Invoice" at bounding box center [738, 250] width 64 height 15
click at [28, 121] on span "Invoicing" at bounding box center [31, 125] width 26 height 8
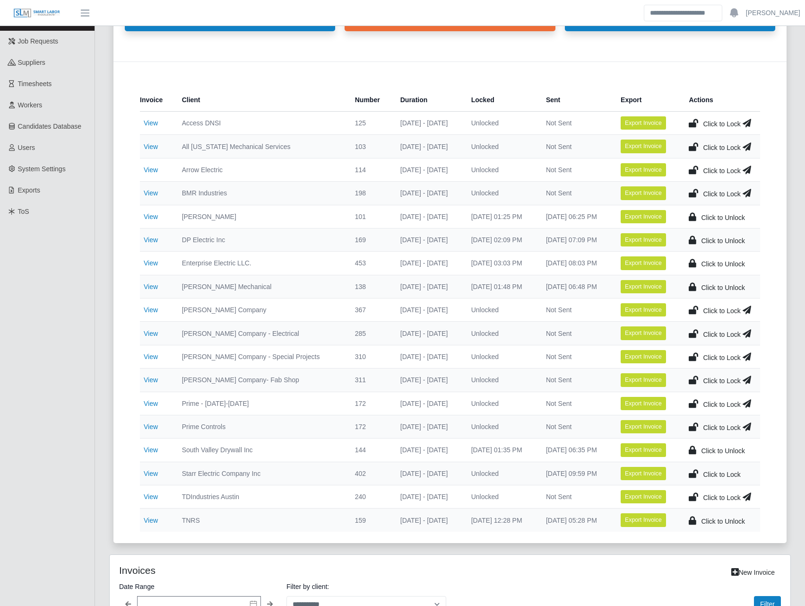
scroll to position [331, 0]
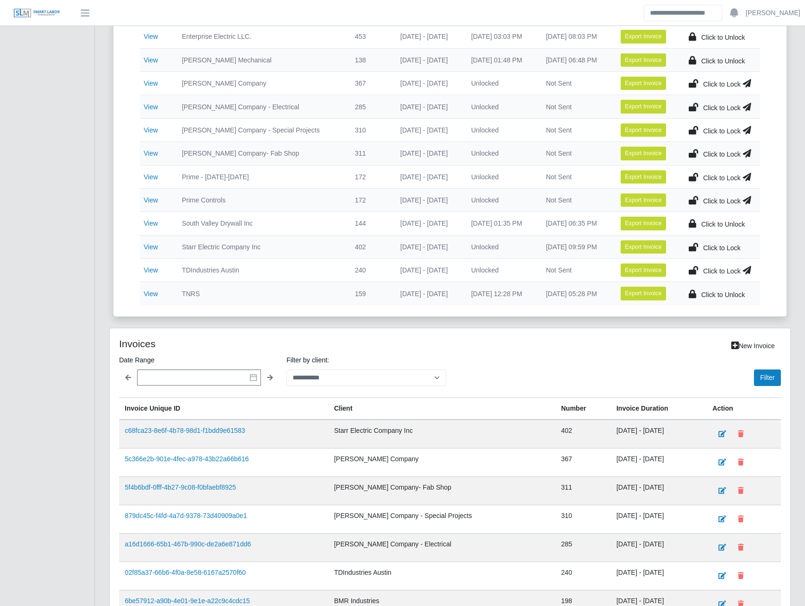
click at [746, 268] on icon at bounding box center [747, 269] width 9 height 13
click at [696, 271] on icon at bounding box center [693, 269] width 9 height 13
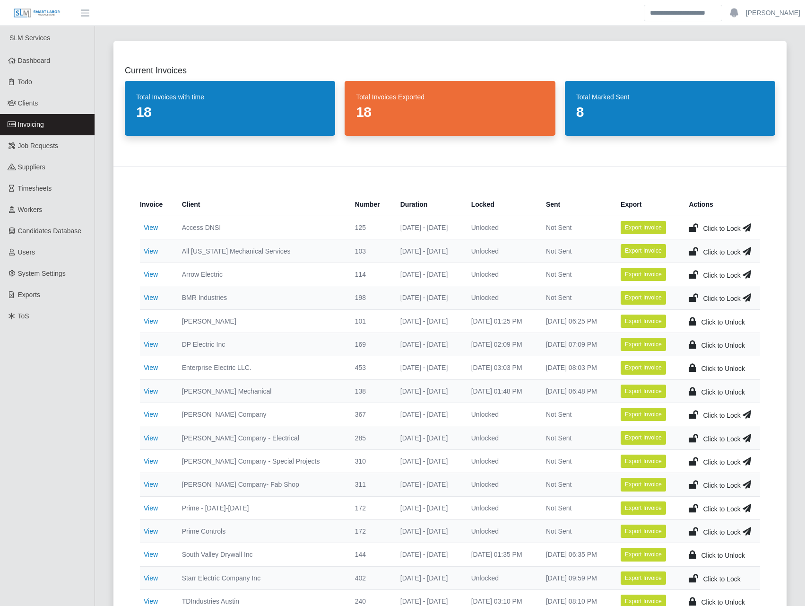
scroll to position [110, 0]
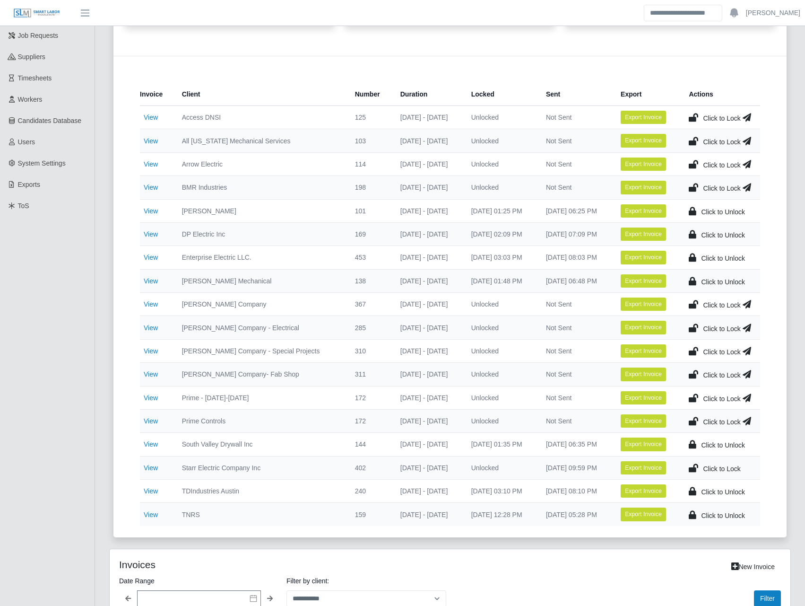
click at [159, 304] on td "View" at bounding box center [157, 304] width 35 height 23
click at [155, 304] on link "View" at bounding box center [151, 304] width 14 height 8
click at [151, 325] on link "View" at bounding box center [151, 328] width 14 height 8
click at [153, 375] on link "View" at bounding box center [151, 374] width 14 height 8
click at [149, 351] on link "View" at bounding box center [151, 351] width 14 height 8
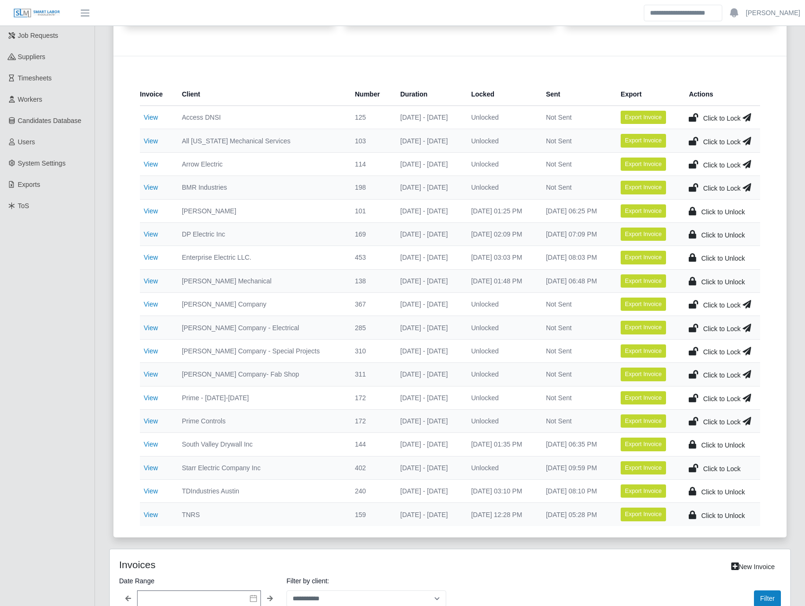
click at [692, 300] on icon at bounding box center [693, 303] width 9 height 13
click at [694, 325] on icon at bounding box center [693, 327] width 9 height 13
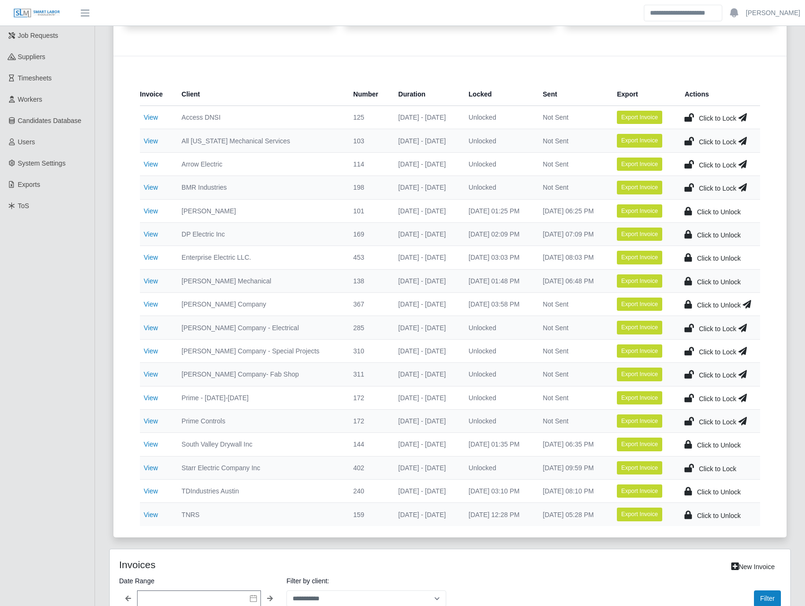
click at [694, 352] on icon at bounding box center [689, 350] width 9 height 13
click at [692, 373] on icon at bounding box center [689, 373] width 9 height 13
click at [747, 374] on icon at bounding box center [747, 373] width 9 height 13
click at [748, 351] on icon at bounding box center [747, 350] width 9 height 13
click at [748, 328] on icon at bounding box center [747, 327] width 9 height 13
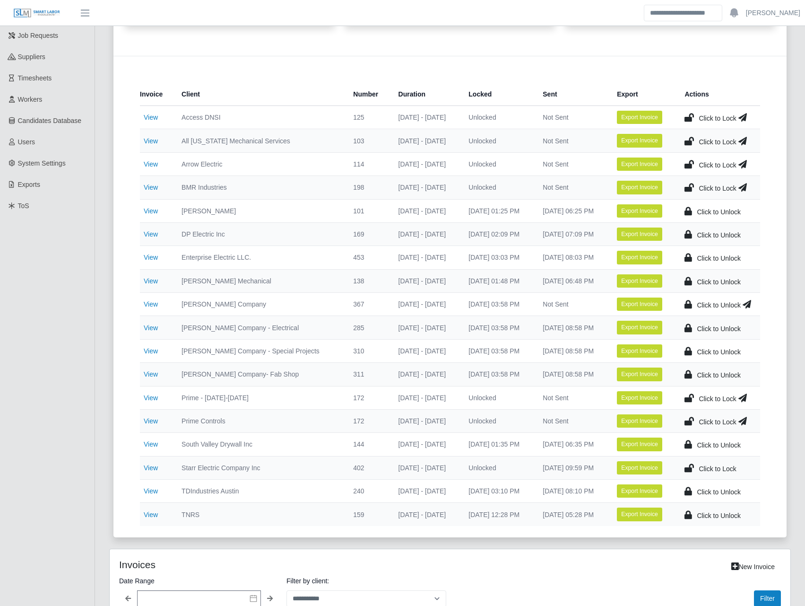
click at [750, 305] on icon at bounding box center [747, 303] width 9 height 13
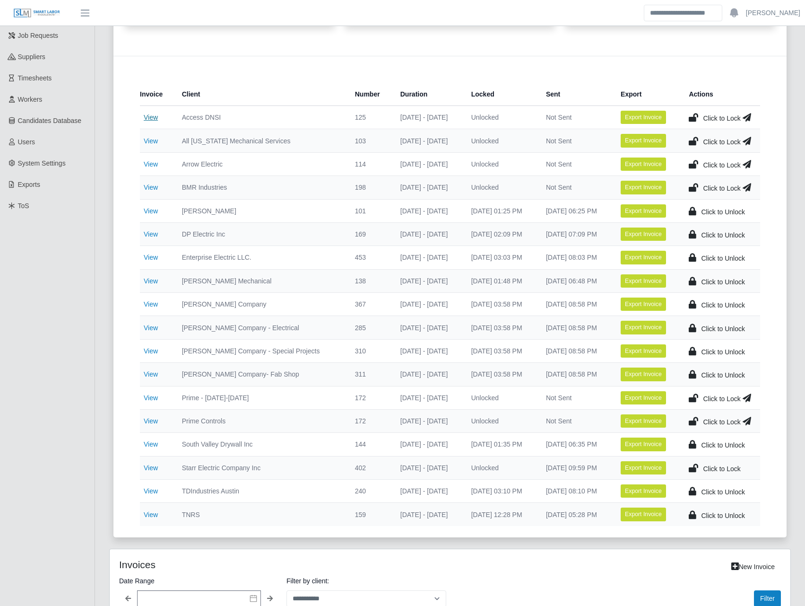
click at [149, 117] on link "View" at bounding box center [151, 117] width 14 height 8
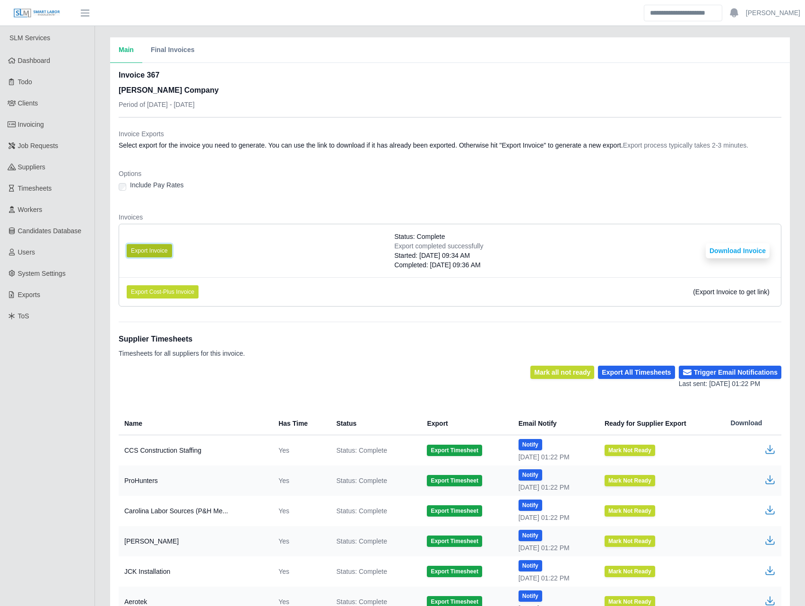
click at [146, 250] on button "Export Invoice" at bounding box center [149, 250] width 45 height 13
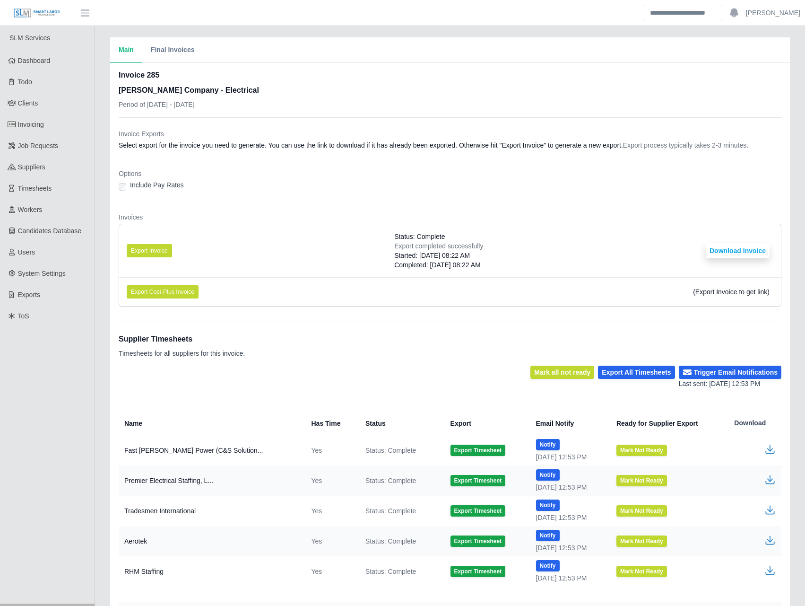
click at [151, 243] on li "Export Invoice Status: Complete Export completed successfully Started: [DATE] 0…" at bounding box center [450, 250] width 662 height 53
click at [155, 249] on button "Export Invoice" at bounding box center [149, 250] width 45 height 13
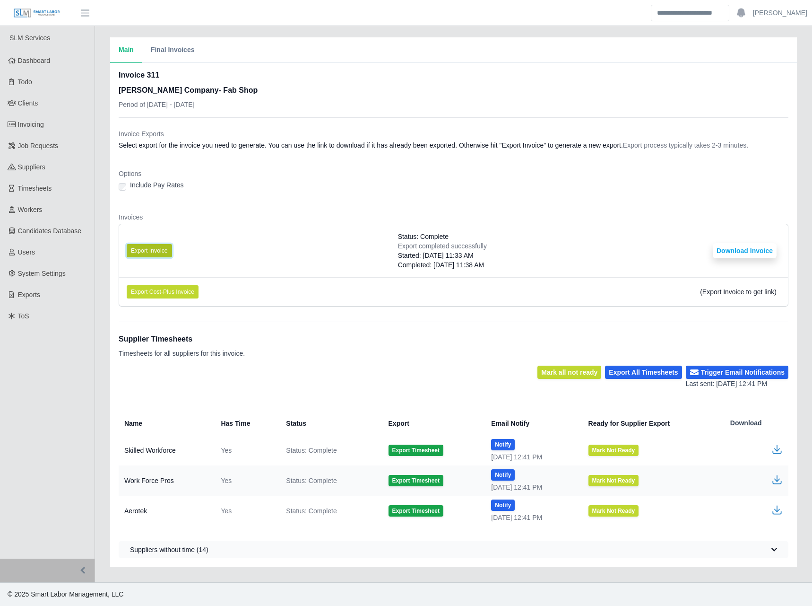
click at [145, 249] on button "Export Invoice" at bounding box center [149, 250] width 45 height 13
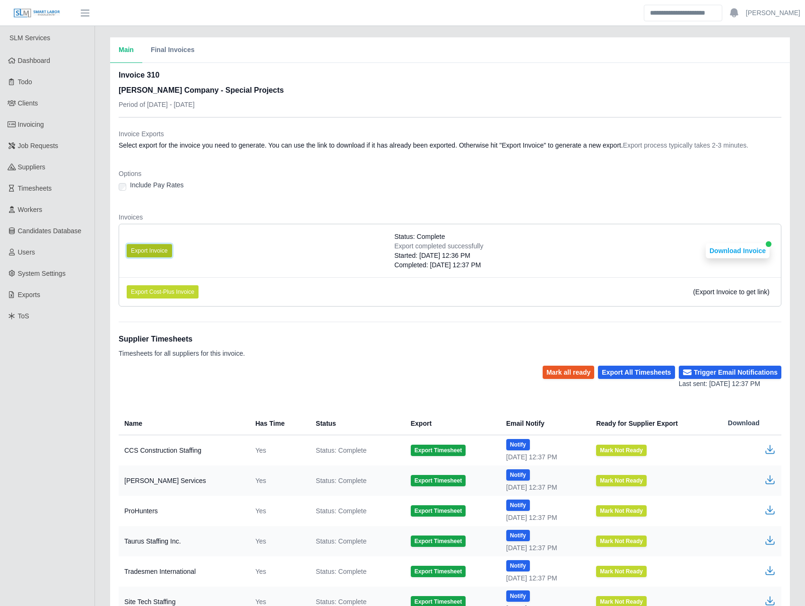
click at [139, 252] on button "Export Invoice" at bounding box center [149, 250] width 45 height 13
click at [159, 249] on button "Export Invoice" at bounding box center [149, 250] width 45 height 13
click at [494, 54] on div "Main Final Invoices" at bounding box center [450, 50] width 680 height 26
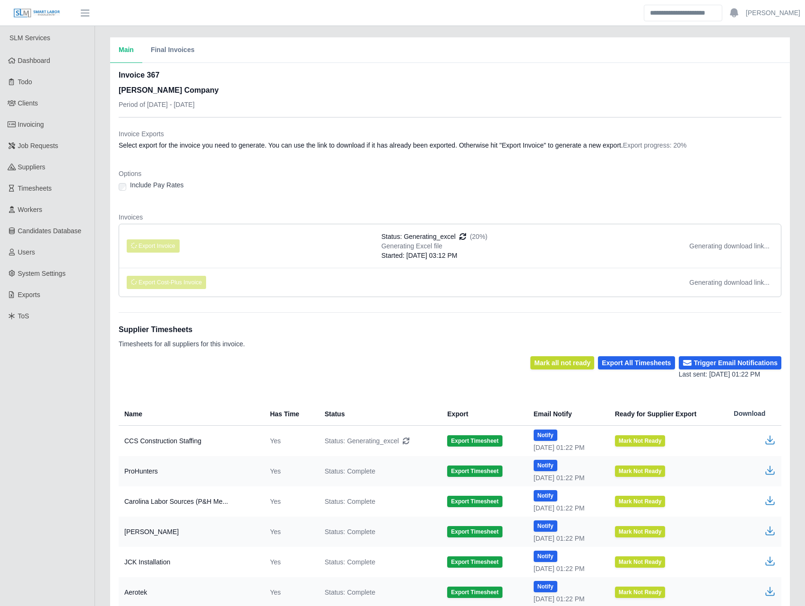
click at [356, 129] on dt "Invoice Exports" at bounding box center [450, 133] width 663 height 9
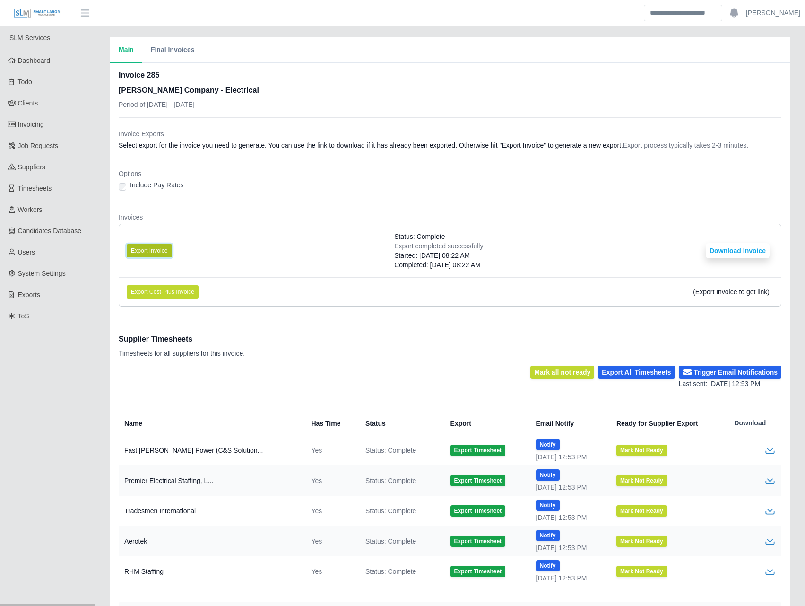
click at [160, 251] on button "Export Invoice" at bounding box center [149, 250] width 45 height 13
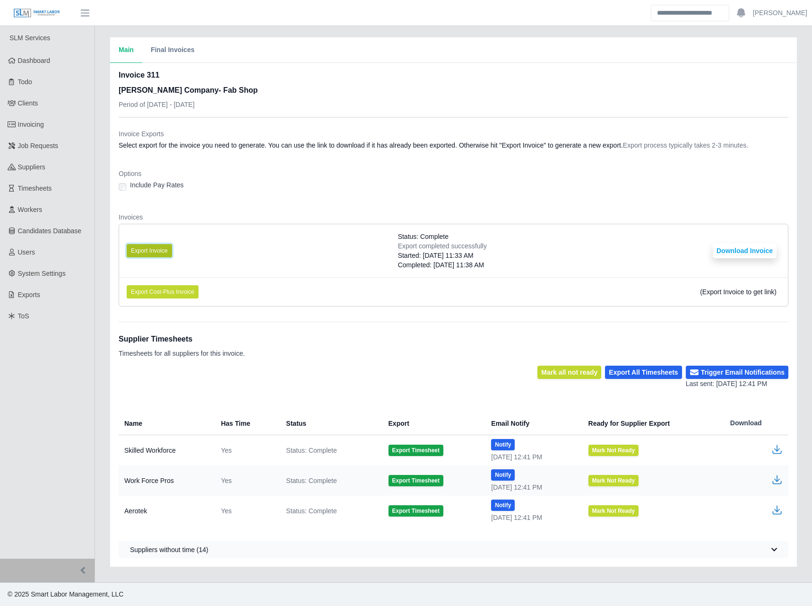
click at [145, 246] on button "Export Invoice" at bounding box center [149, 250] width 45 height 13
click at [147, 247] on button "Export Invoice" at bounding box center [149, 250] width 45 height 13
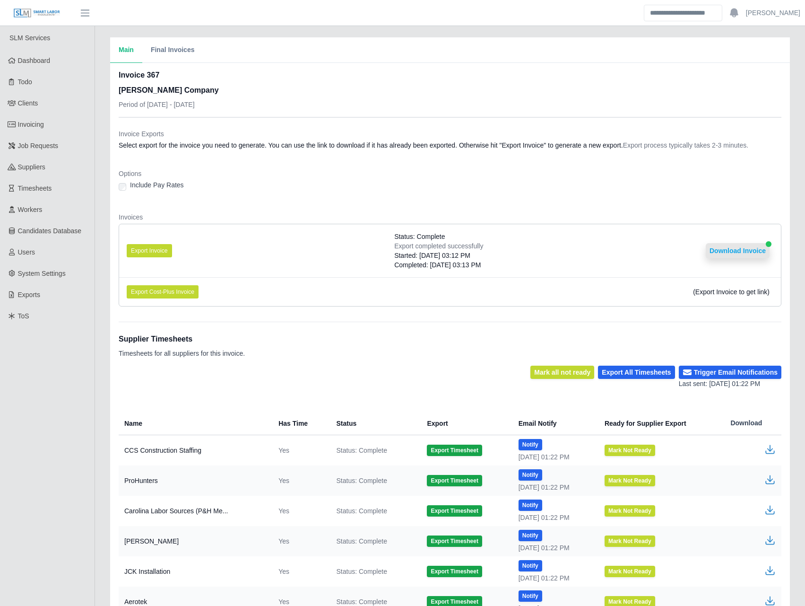
click at [721, 247] on button "Download Invoice" at bounding box center [738, 250] width 64 height 15
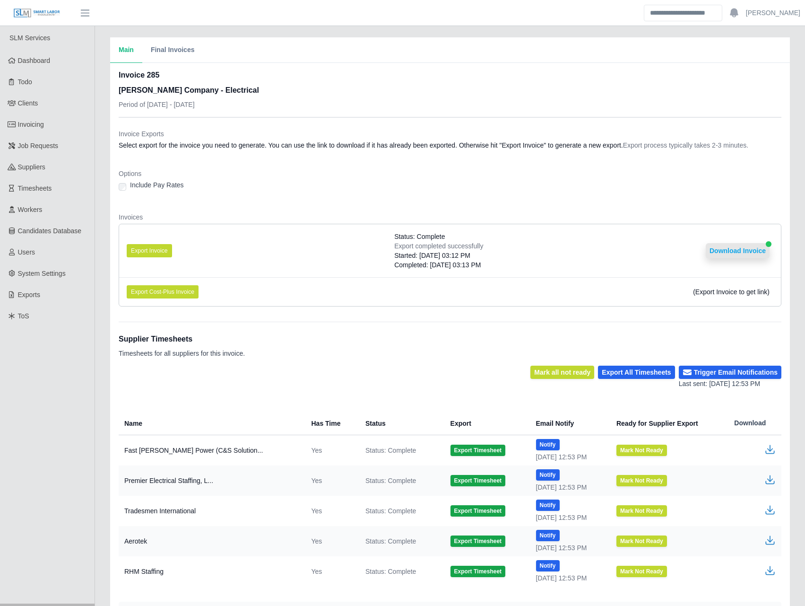
click at [750, 247] on button "Download Invoice" at bounding box center [738, 250] width 64 height 15
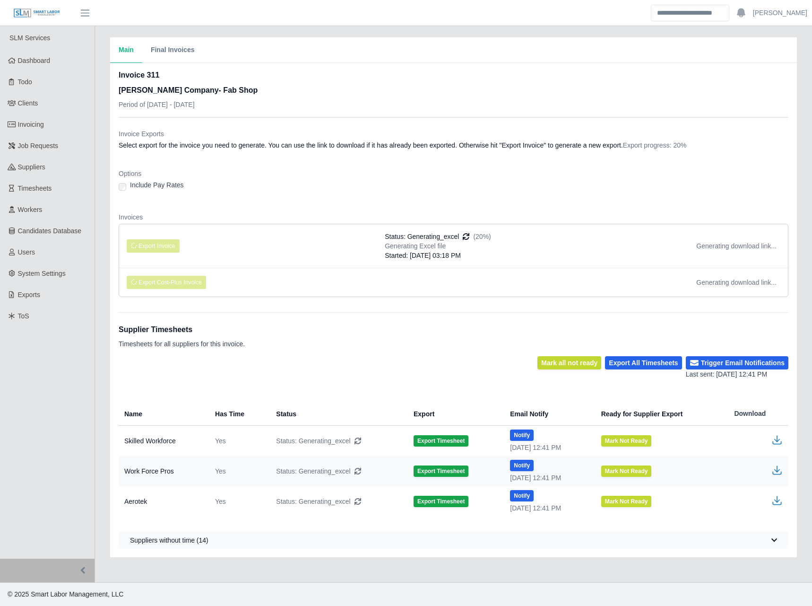
drag, startPoint x: 401, startPoint y: 138, endPoint x: 410, endPoint y: 124, distance: 16.1
click at [401, 139] on div "Invoice Exports Select export for the invoice you need to generate. You can use…" at bounding box center [454, 141] width 670 height 25
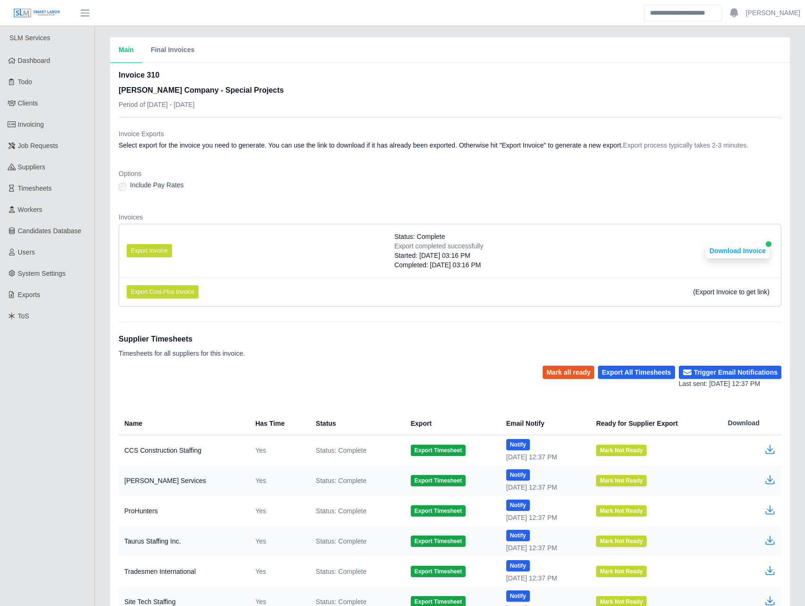
click at [461, 143] on dd "Select export for the invoice you need to generate. You can use the link to dow…" at bounding box center [450, 144] width 663 height 9
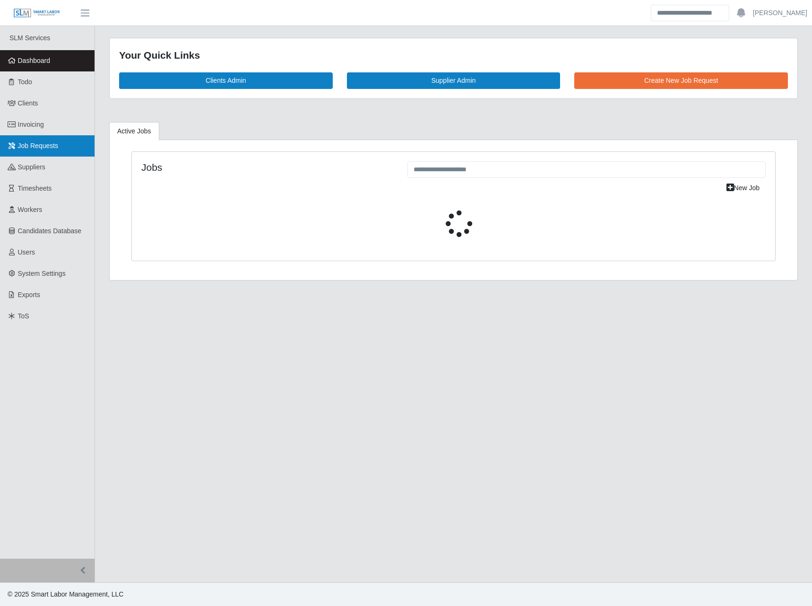
select select "****"
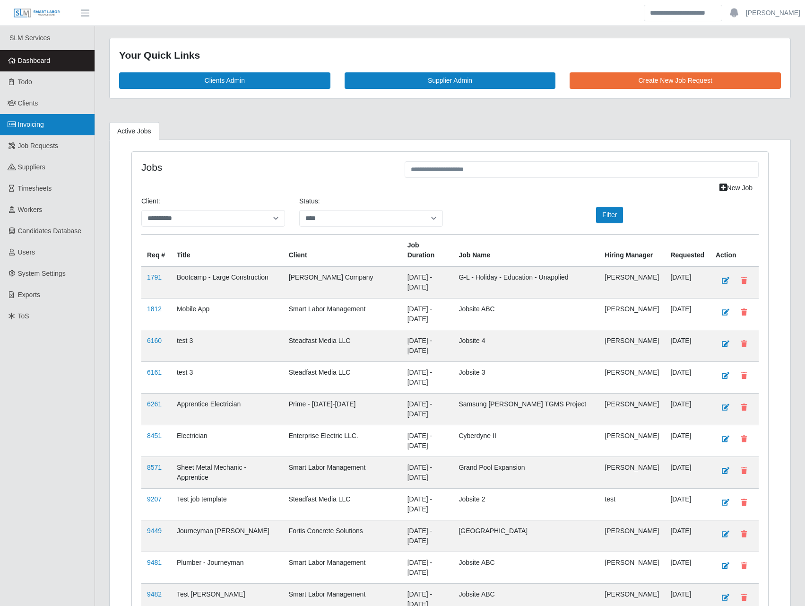
click at [43, 122] on span "Invoicing" at bounding box center [31, 125] width 26 height 8
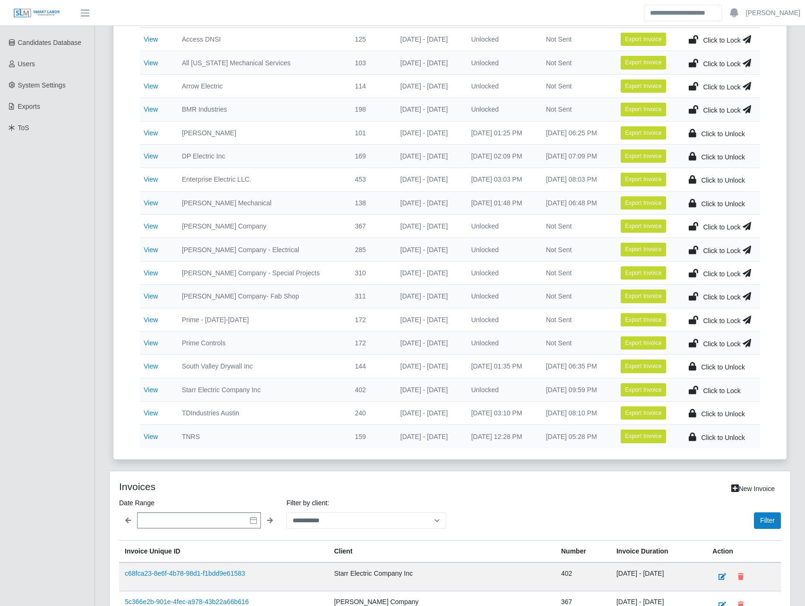
scroll to position [221, 0]
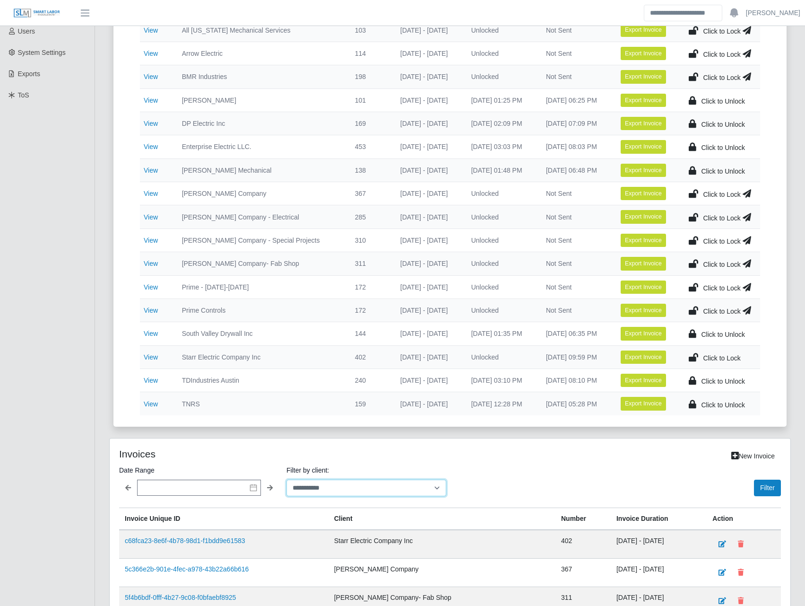
click at [364, 485] on select "**********" at bounding box center [366, 487] width 160 height 17
select select "**********"
click at [286, 479] on select "**********" at bounding box center [366, 487] width 160 height 17
click at [759, 486] on button "Filter" at bounding box center [767, 487] width 27 height 17
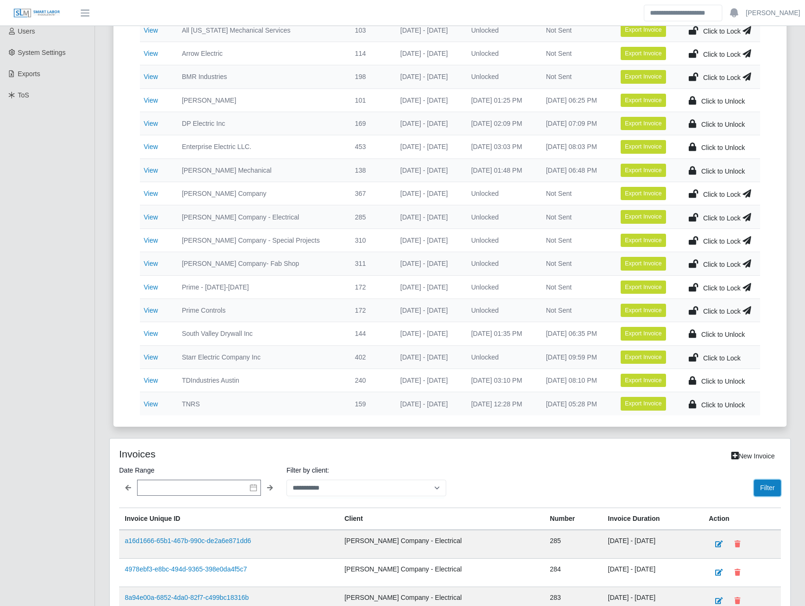
scroll to position [331, 0]
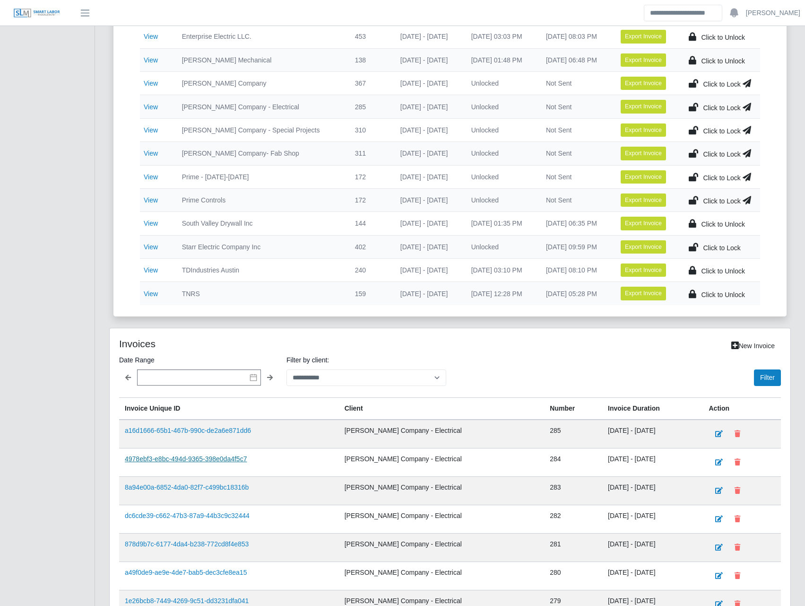
click at [224, 458] on link "4978ebf3-e8bc-494d-9365-398e0da4f5c7" at bounding box center [186, 459] width 122 height 8
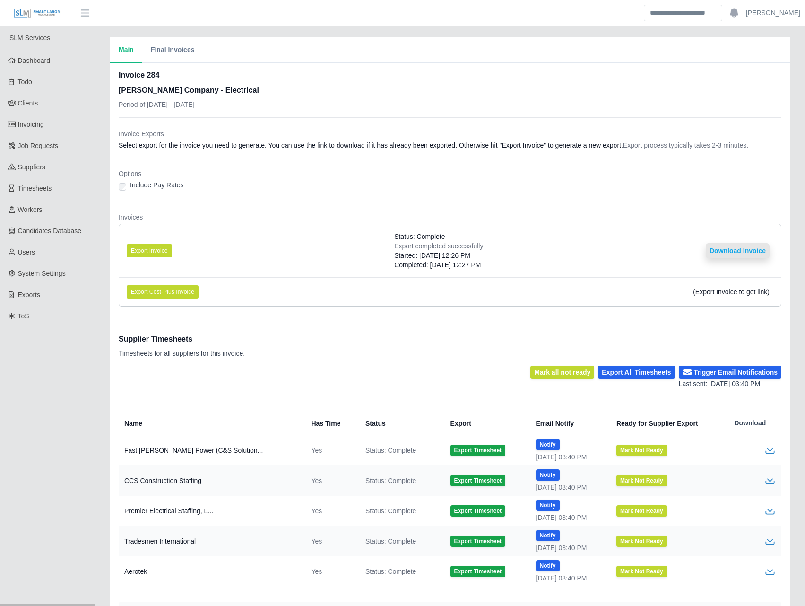
click at [742, 250] on button "Download Invoice" at bounding box center [738, 250] width 64 height 15
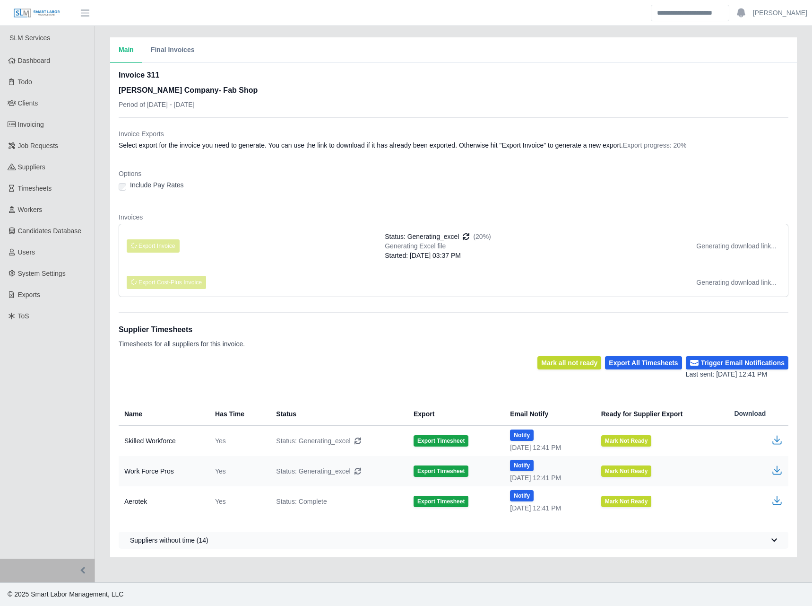
click at [471, 195] on div "Options Include Pay Rates" at bounding box center [454, 183] width 670 height 28
click at [460, 194] on div "Options Include Pay Rates" at bounding box center [454, 183] width 670 height 28
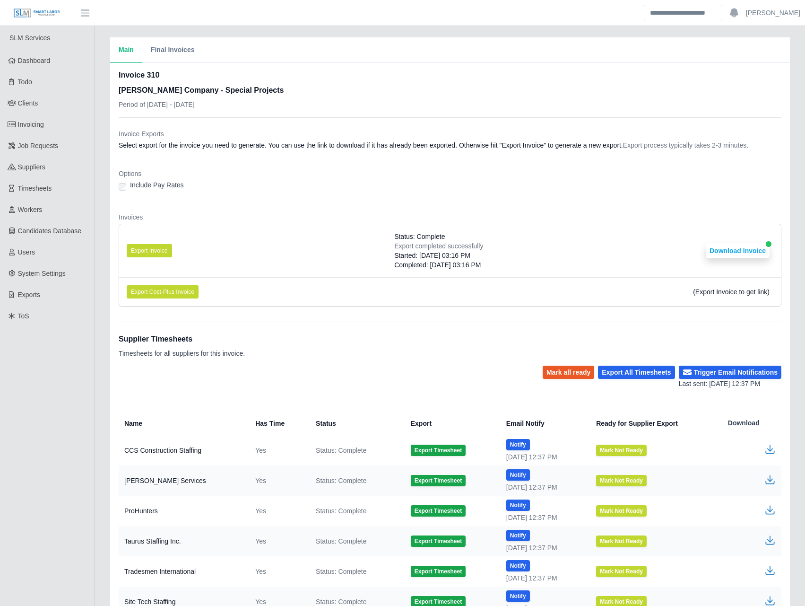
drag, startPoint x: 381, startPoint y: 199, endPoint x: 427, endPoint y: 139, distance: 75.5
click at [381, 199] on dl "Invoice Exports Select export for the invoice you need to generate. You can use…" at bounding box center [450, 221] width 663 height 185
click at [733, 250] on button "Download Invoice" at bounding box center [738, 250] width 64 height 15
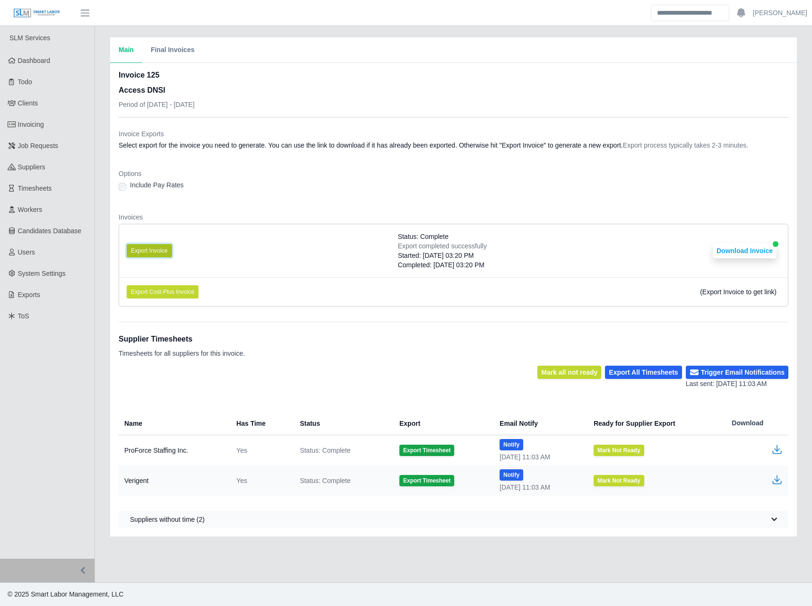
click at [164, 245] on button "Export Invoice" at bounding box center [149, 250] width 45 height 13
click at [461, 188] on div "Include Pay Rates" at bounding box center [454, 186] width 670 height 13
click at [754, 255] on button "Download Invoice" at bounding box center [745, 250] width 64 height 15
click at [38, 117] on link "Invoicing" at bounding box center [47, 124] width 95 height 21
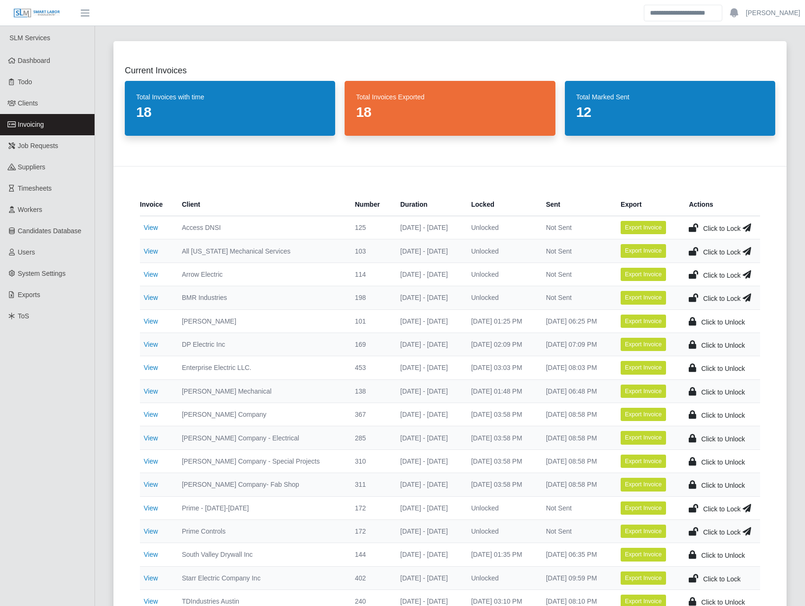
click at [695, 227] on icon at bounding box center [693, 227] width 9 height 13
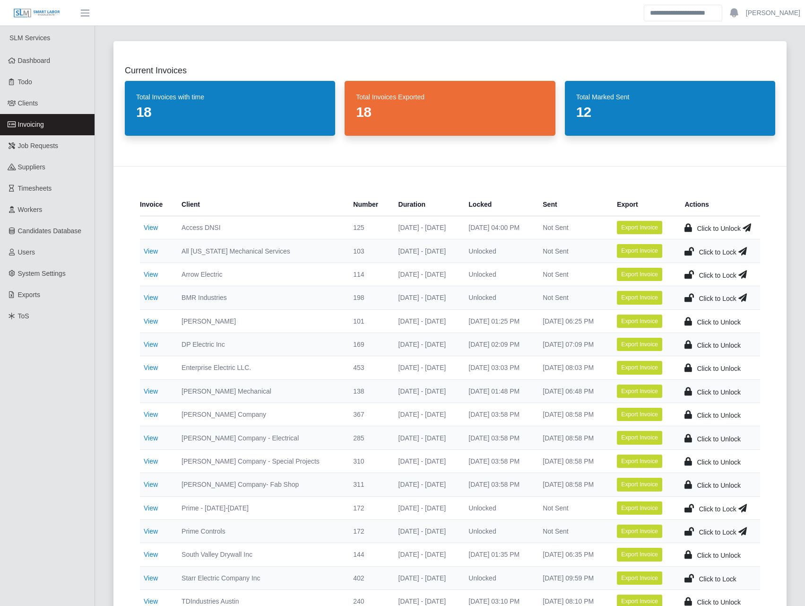
click at [747, 227] on icon at bounding box center [747, 227] width 9 height 13
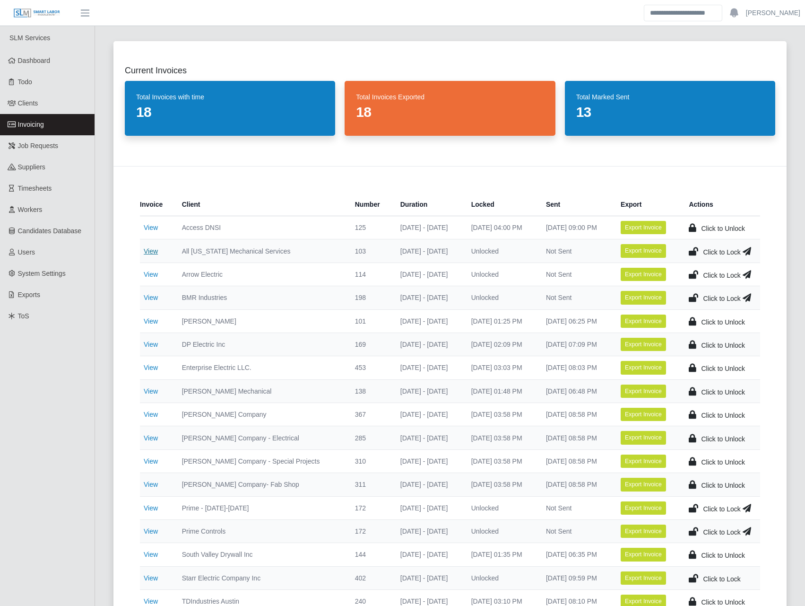
click at [151, 252] on link "View" at bounding box center [151, 251] width 14 height 8
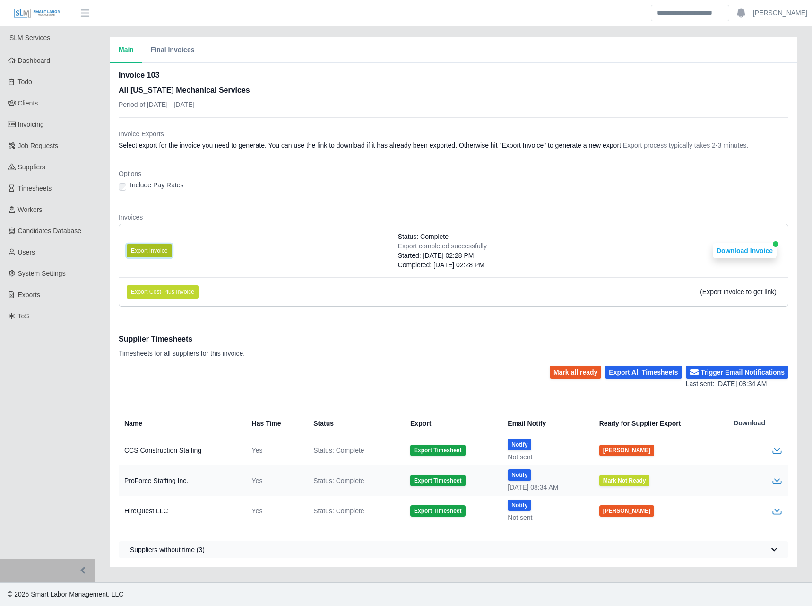
click at [152, 246] on button "Export Invoice" at bounding box center [149, 250] width 45 height 13
click at [311, 186] on div "Include Pay Rates" at bounding box center [454, 186] width 670 height 13
click at [738, 249] on button "Download Invoice" at bounding box center [745, 250] width 64 height 15
click at [38, 127] on span "Invoicing" at bounding box center [31, 125] width 26 height 8
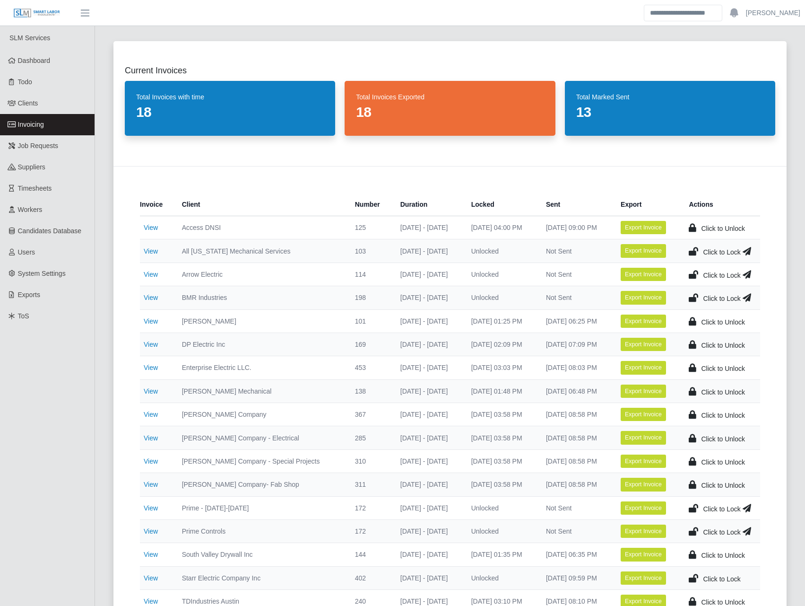
click at [686, 252] on td "Click to Lock" at bounding box center [720, 250] width 79 height 23
click at [692, 250] on icon at bounding box center [693, 250] width 9 height 13
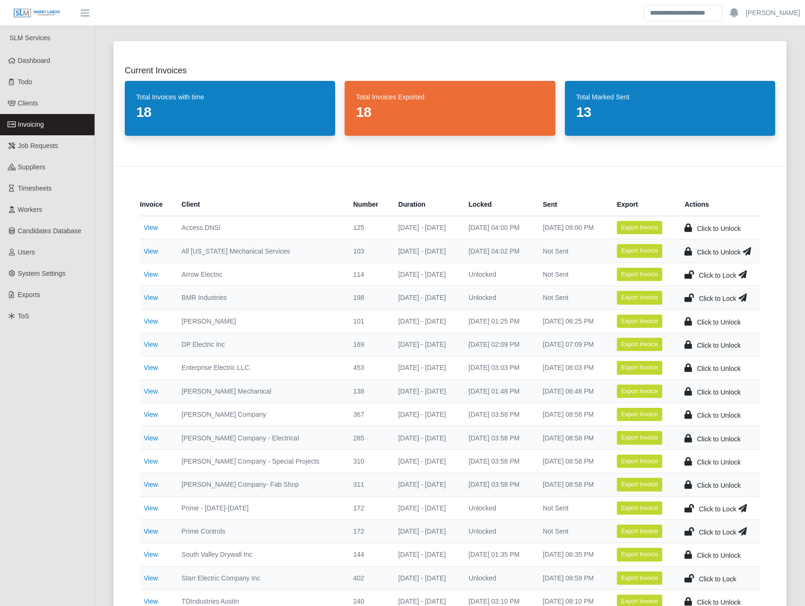
click at [748, 251] on icon at bounding box center [747, 250] width 9 height 13
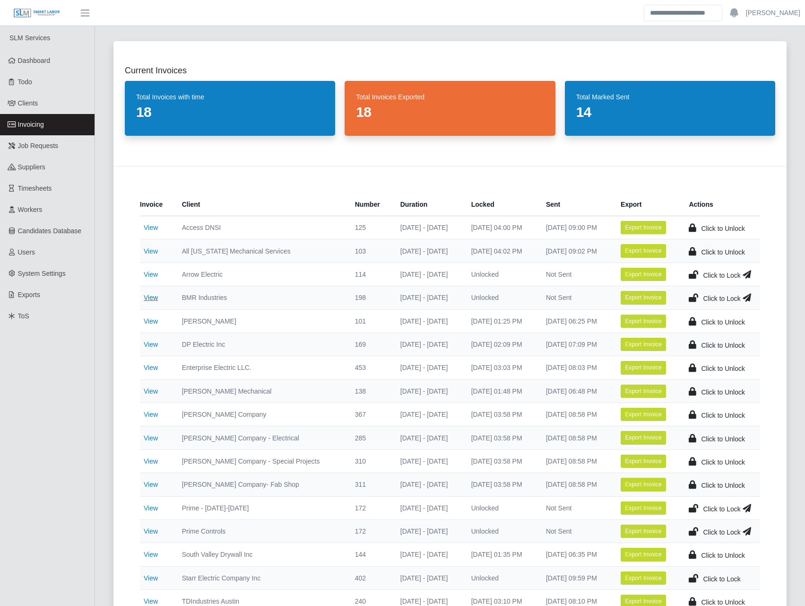
click at [150, 298] on link "View" at bounding box center [151, 298] width 14 height 8
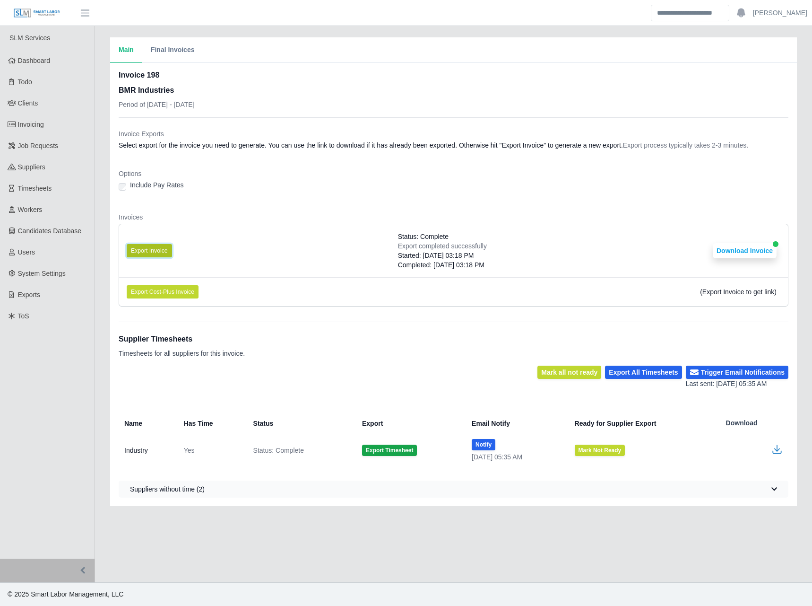
click at [158, 245] on button "Export Invoice" at bounding box center [149, 250] width 45 height 13
click at [597, 278] on ul "Export Invoice Status: Complete Export completed successfully Started: [DATE] 0…" at bounding box center [454, 265] width 670 height 83
click at [757, 245] on button "Download Invoice" at bounding box center [745, 250] width 64 height 15
click at [35, 124] on span "Invoicing" at bounding box center [31, 125] width 26 height 8
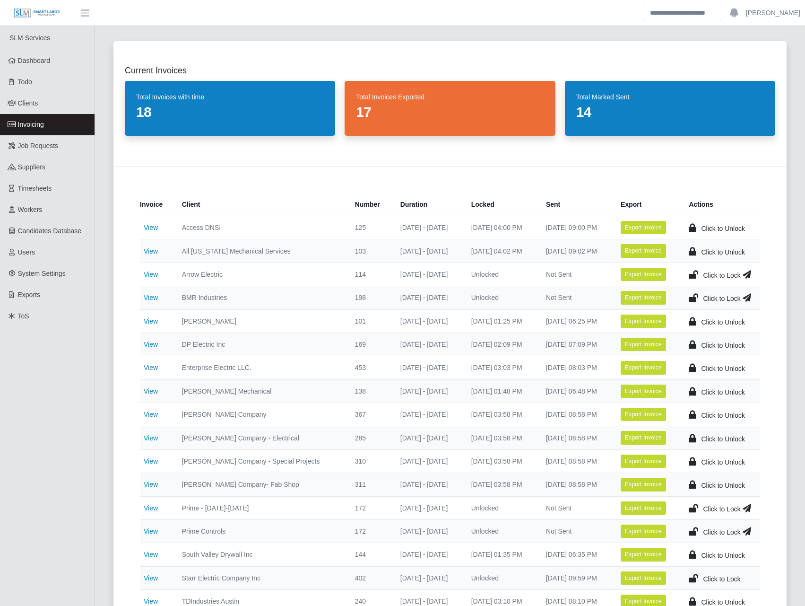
click at [696, 292] on icon at bounding box center [693, 297] width 9 height 13
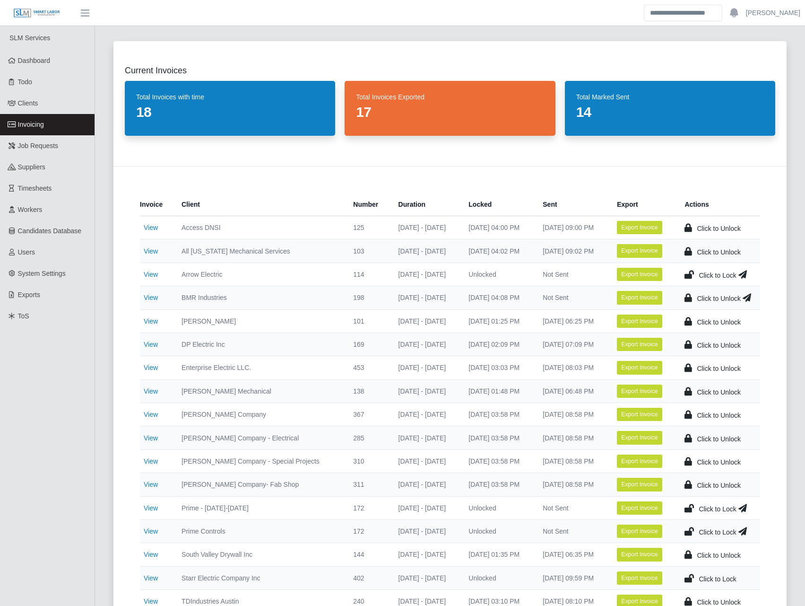
click at [750, 298] on icon at bounding box center [747, 297] width 9 height 13
